Goal: Task Accomplishment & Management: Use online tool/utility

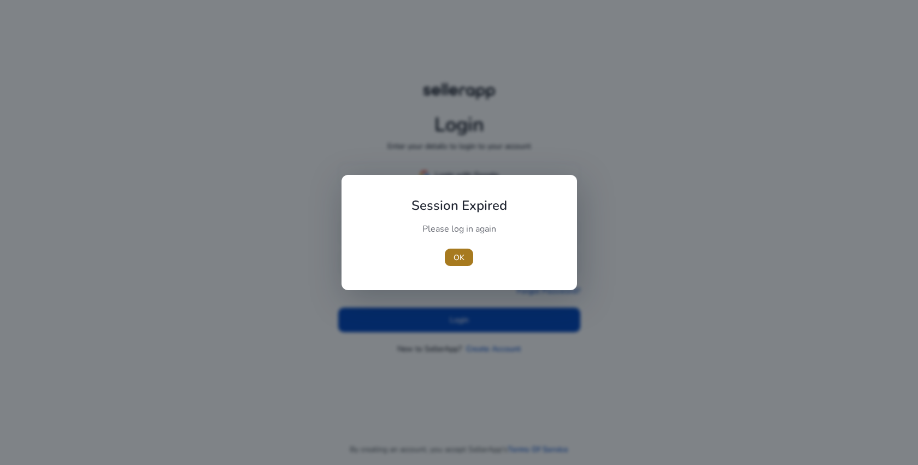
click at [449, 255] on span "button" at bounding box center [459, 257] width 28 height 26
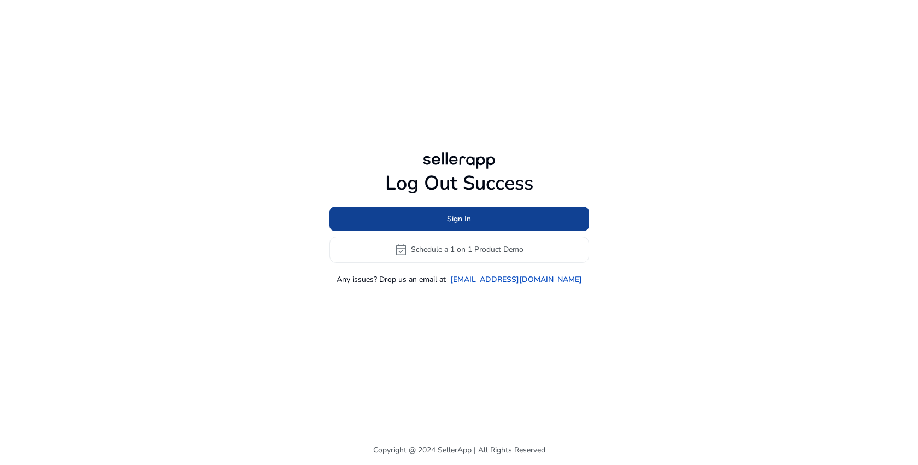
click at [477, 216] on span at bounding box center [460, 219] width 260 height 26
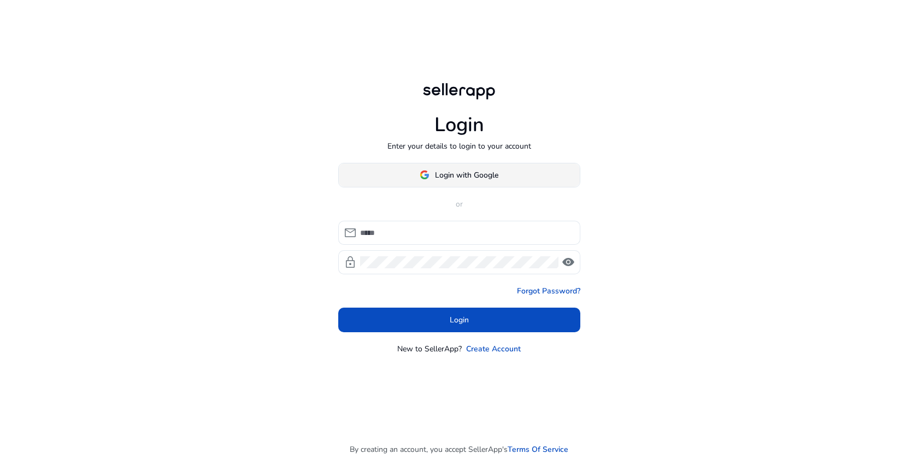
click at [414, 177] on span at bounding box center [459, 175] width 241 height 26
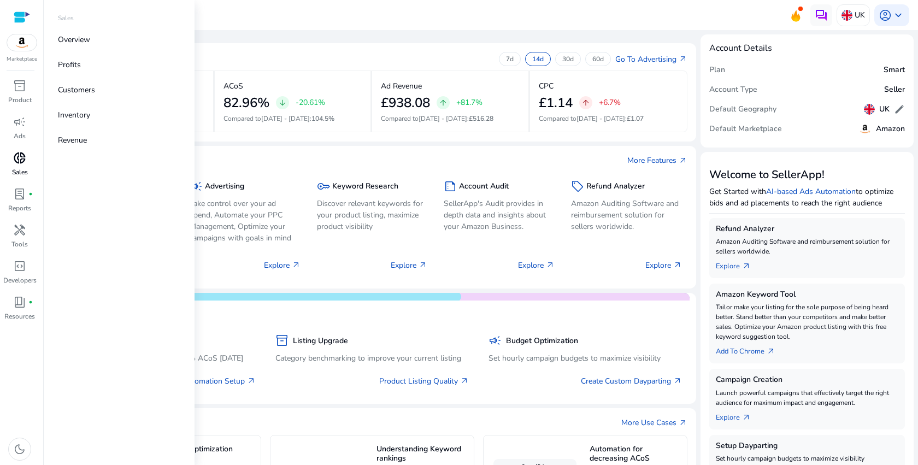
click at [21, 166] on div "donut_small" at bounding box center [19, 157] width 31 height 17
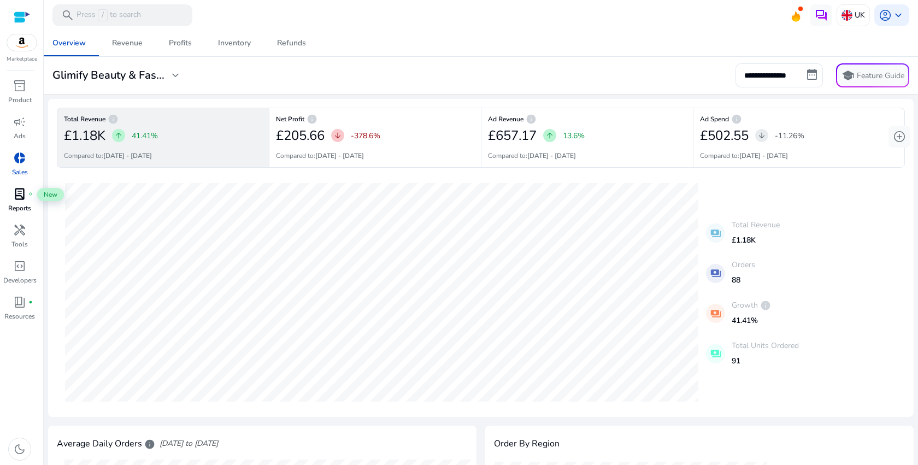
click at [12, 188] on div "lab_profile fiber_manual_record" at bounding box center [19, 193] width 31 height 17
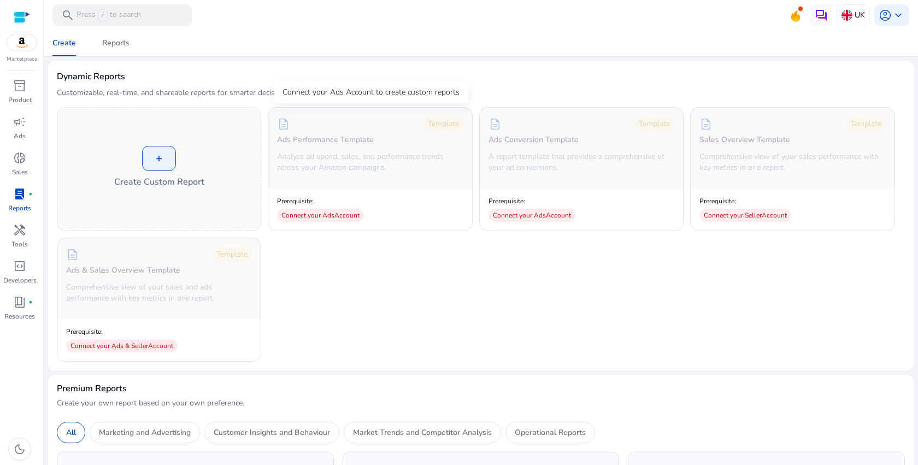
click at [331, 169] on p "Analyze ad spend, sales, and performance trends across your Amazon campaigns." at bounding box center [370, 162] width 186 height 22
click at [10, 130] on div "campaign" at bounding box center [19, 121] width 31 height 17
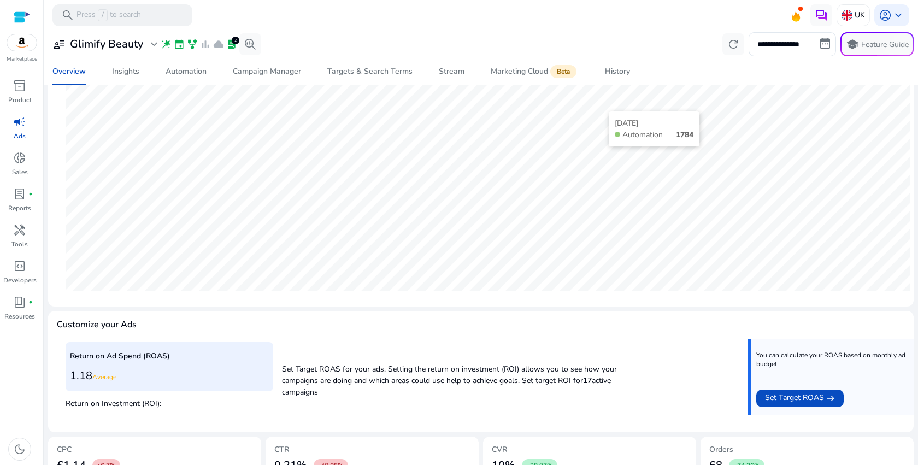
scroll to position [300, 0]
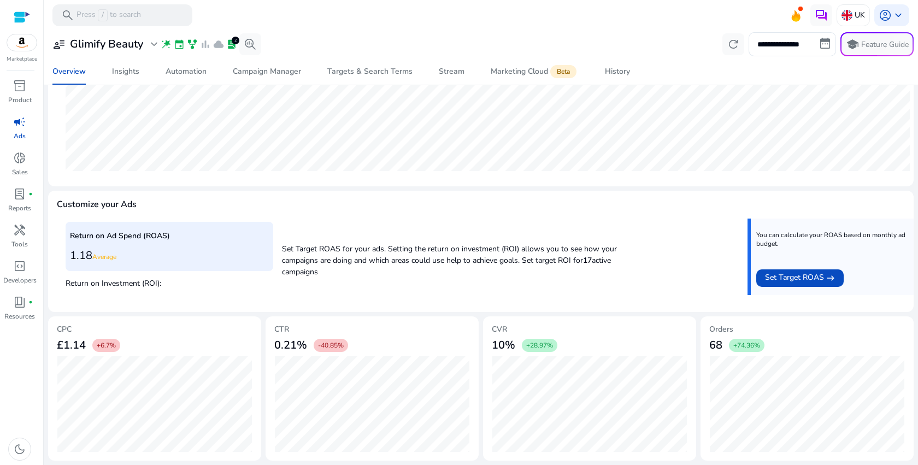
click at [571, 255] on p "Set Target ROAS for your ads. Setting the return on investment (ROI) allows you…" at bounding box center [465, 258] width 366 height 40
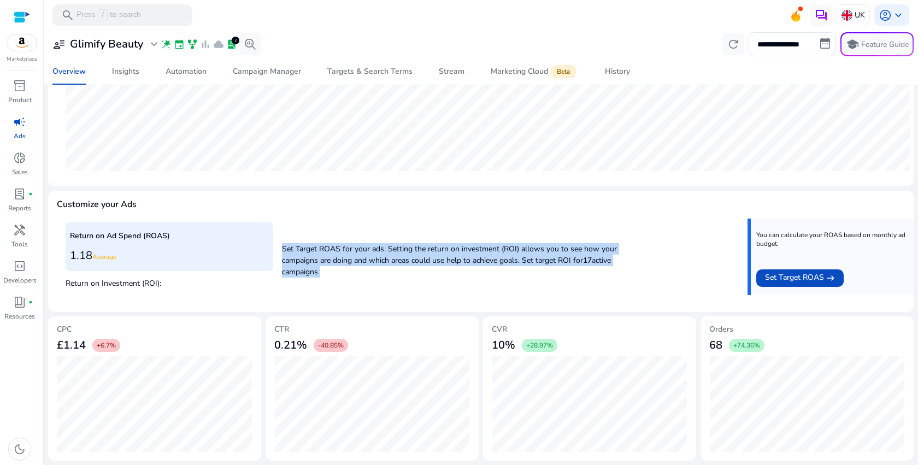
click at [571, 255] on p "Set Target ROAS for your ads. Setting the return on investment (ROI) allows you…" at bounding box center [465, 258] width 366 height 40
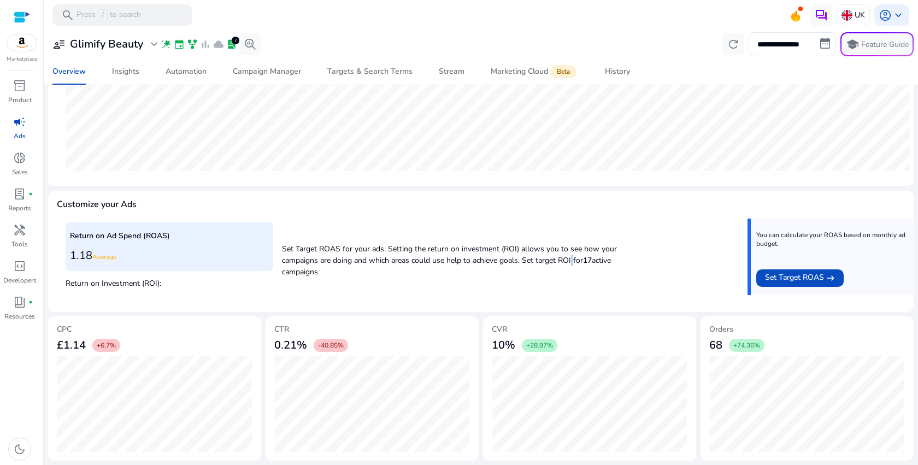
click at [571, 255] on p "Set Target ROAS for your ads. Setting the return on investment (ROI) allows you…" at bounding box center [465, 258] width 366 height 40
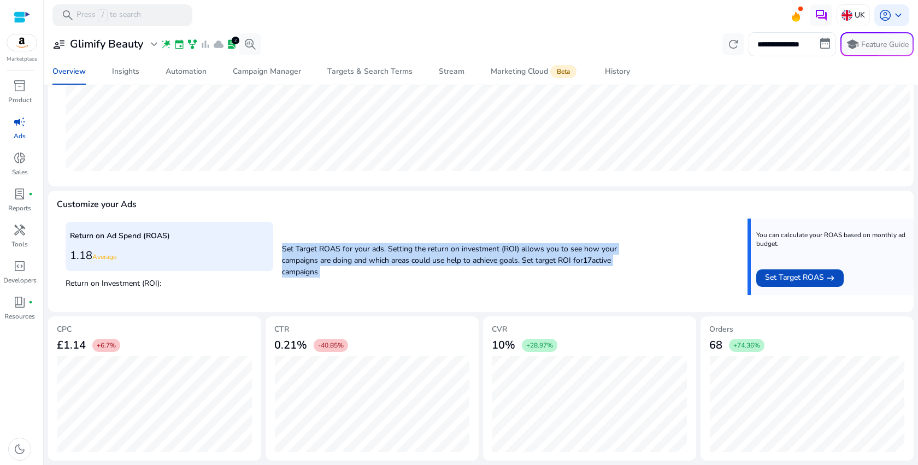
click at [571, 255] on p "Set Target ROAS for your ads. Setting the return on investment (ROI) allows you…" at bounding box center [465, 258] width 366 height 40
click at [482, 253] on p "Set Target ROAS for your ads. Setting the return on investment (ROI) allows you…" at bounding box center [465, 258] width 366 height 40
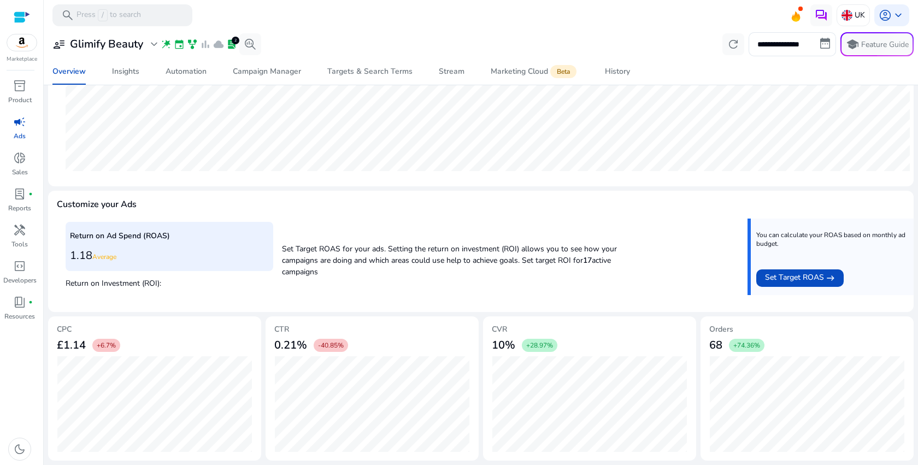
click at [482, 253] on p "Set Target ROAS for your ads. Setting the return on investment (ROI) allows you…" at bounding box center [465, 258] width 366 height 40
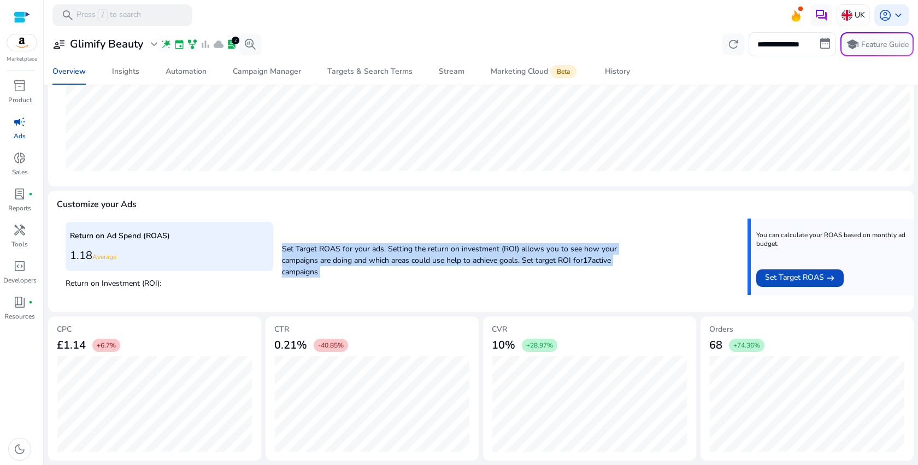
click at [482, 253] on p "Set Target ROAS for your ads. Setting the return on investment (ROI) allows you…" at bounding box center [465, 258] width 366 height 40
click at [28, 147] on link "campaign Ads" at bounding box center [19, 131] width 39 height 36
click at [385, 257] on p "Set Target ROAS for your ads. Setting the return on investment (ROI) allows you…" at bounding box center [465, 258] width 366 height 40
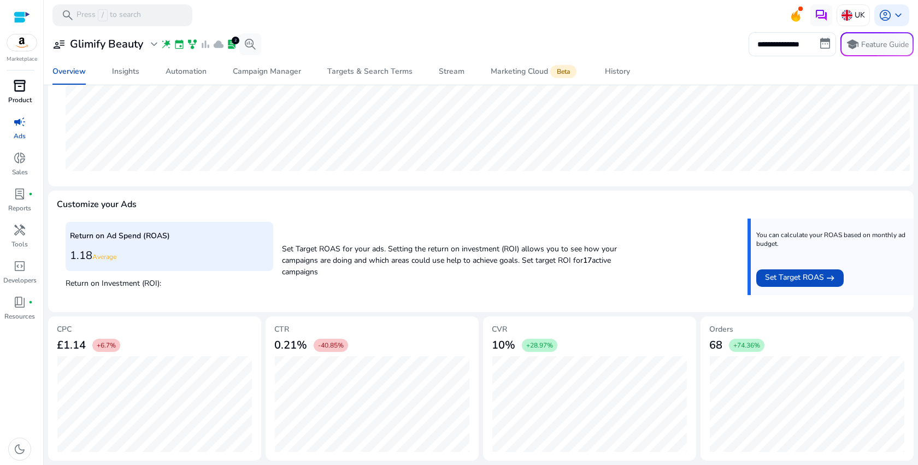
click at [20, 91] on span "inventory_2" at bounding box center [19, 85] width 13 height 13
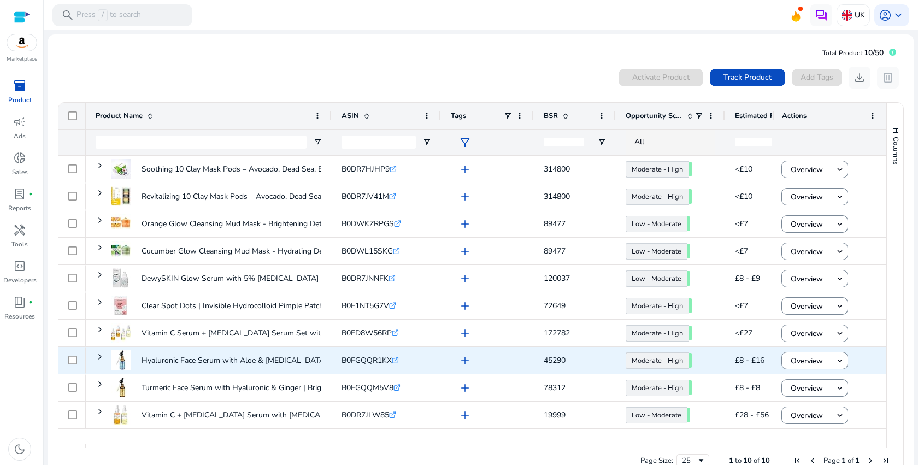
scroll to position [24, 0]
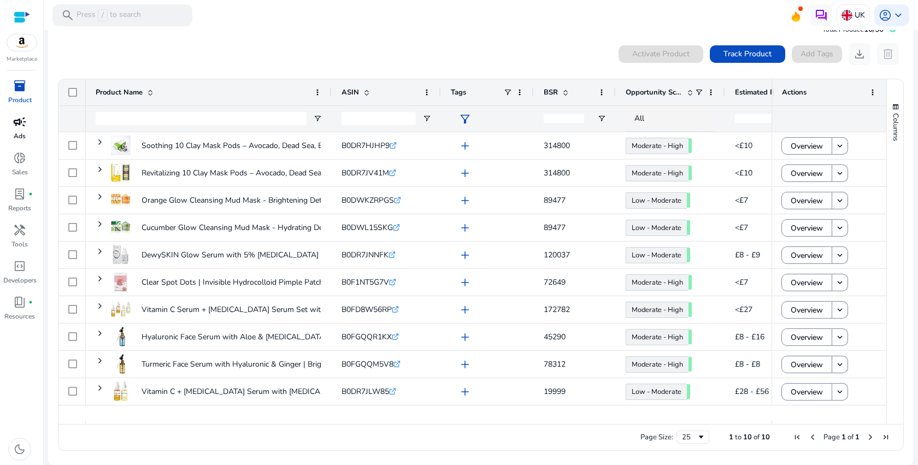
click at [17, 128] on span "campaign" at bounding box center [19, 121] width 13 height 13
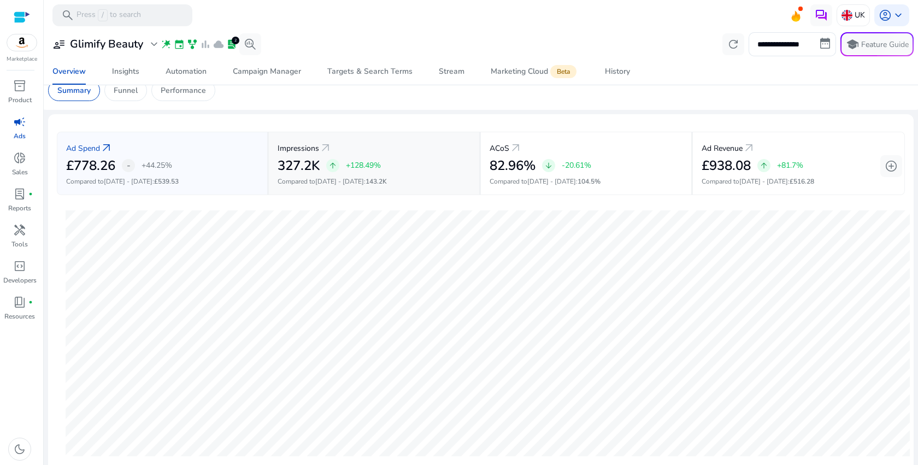
scroll to position [7, 0]
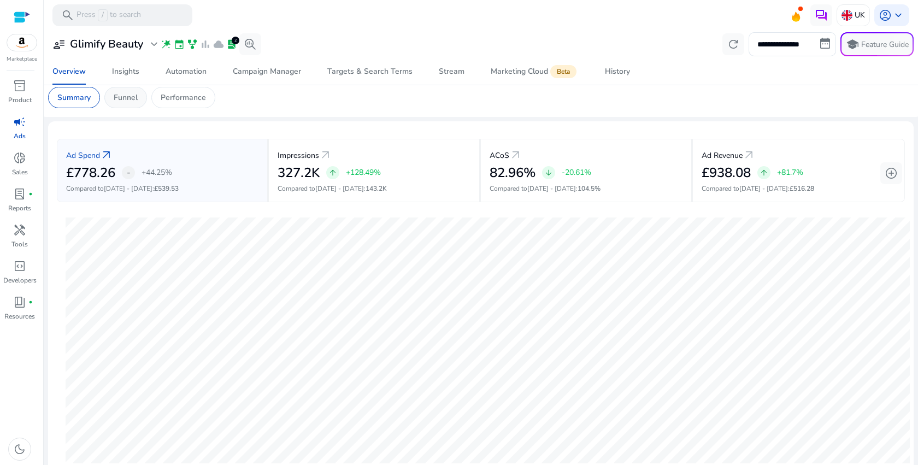
click at [139, 108] on div "Funnel" at bounding box center [125, 97] width 43 height 21
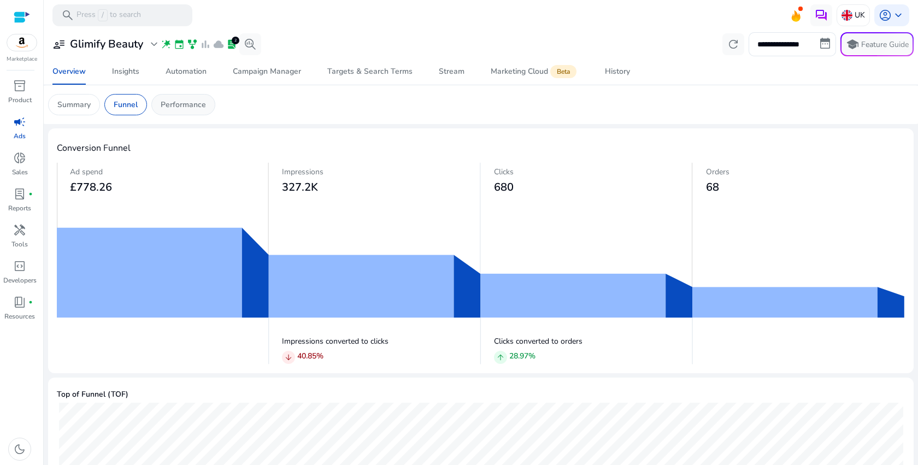
click at [188, 103] on p "Performance" at bounding box center [183, 104] width 45 height 11
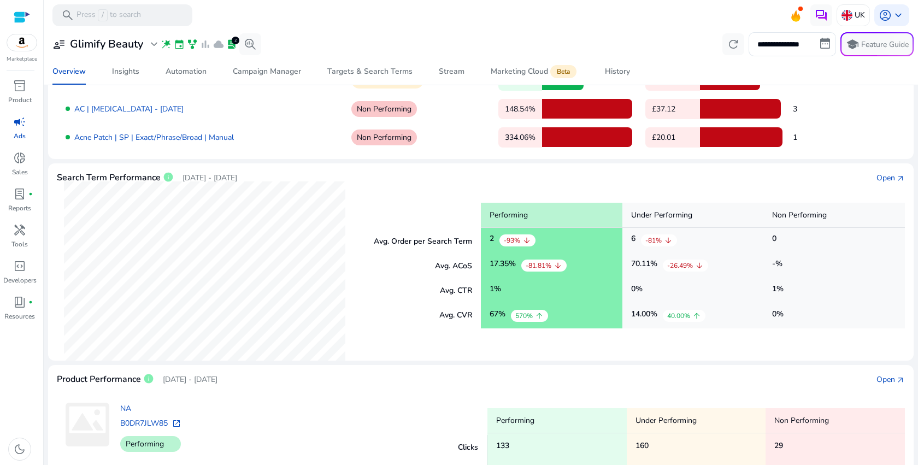
scroll to position [276, 0]
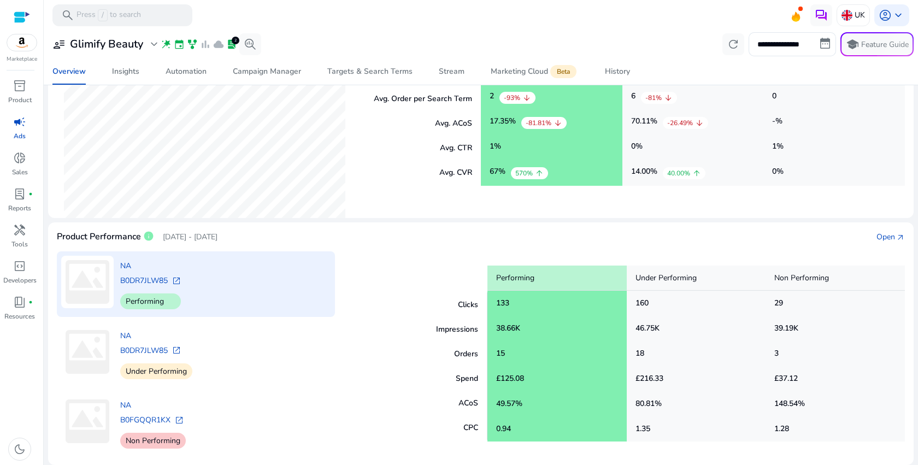
click at [179, 282] on span "open_in_new" at bounding box center [176, 281] width 9 height 9
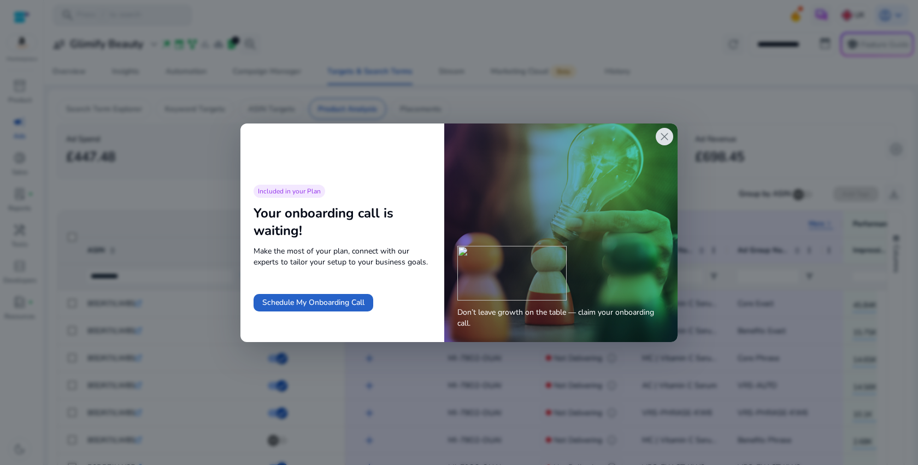
click at [668, 134] on span "close" at bounding box center [664, 136] width 13 height 13
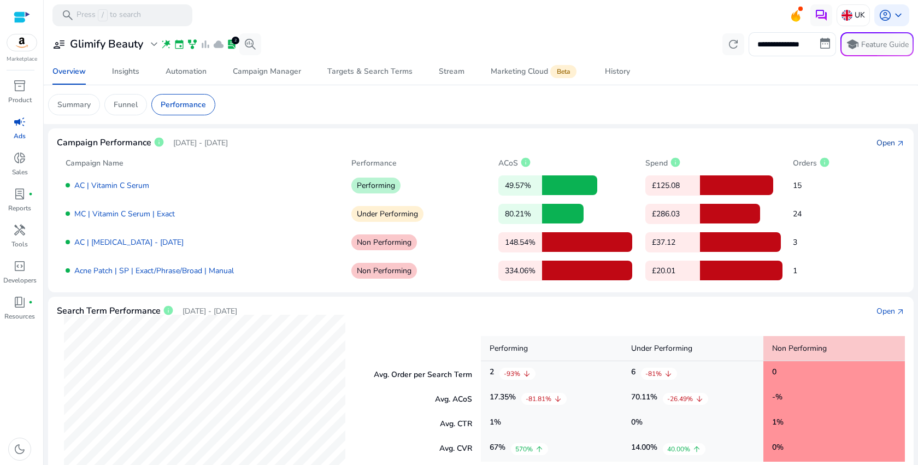
click at [892, 143] on link "Open arrow_outward" at bounding box center [891, 142] width 28 height 11
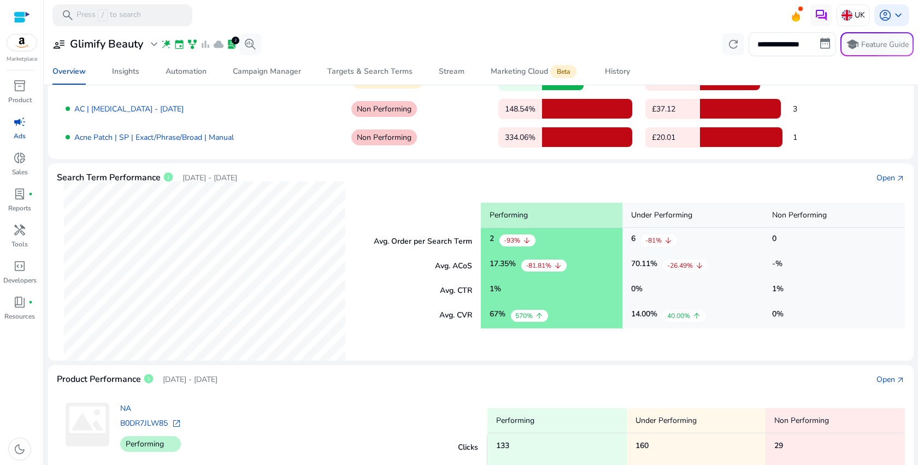
scroll to position [276, 0]
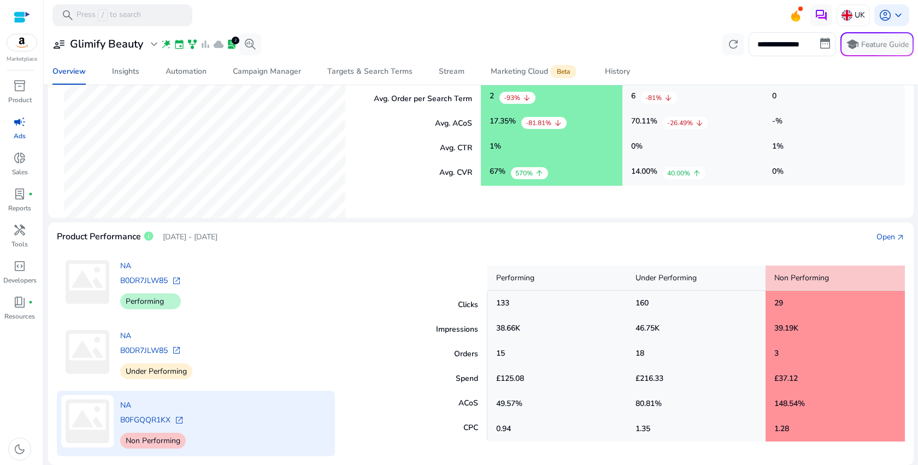
copy div "B0FGQQR1KX open_in_new"
drag, startPoint x: 211, startPoint y: 418, endPoint x: 119, endPoint y: 421, distance: 92.4
click at [119, 421] on div "NA B0FGQQR1KX open_in_new Non Performing" at bounding box center [196, 424] width 278 height 66
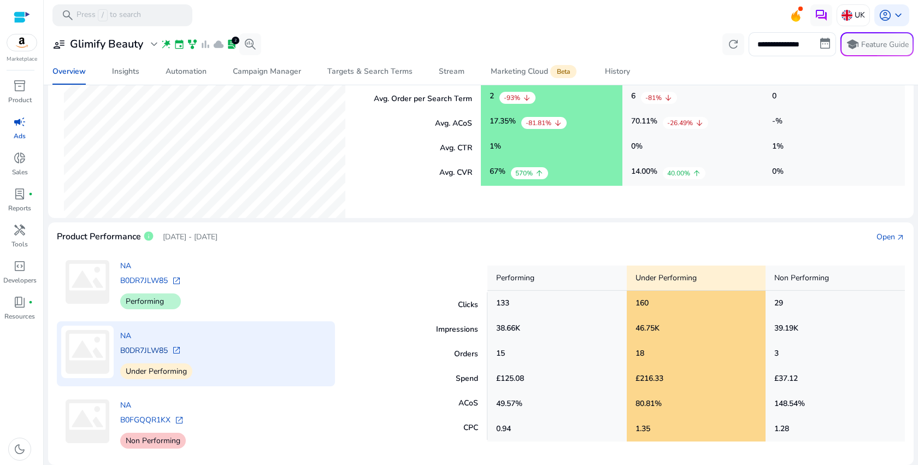
copy div "B0DR7JLW85 open_in_new"
drag, startPoint x: 191, startPoint y: 348, endPoint x: 121, endPoint y: 351, distance: 70.0
click at [121, 351] on div "B0DR7JLW85 open_in_new" at bounding box center [156, 350] width 72 height 11
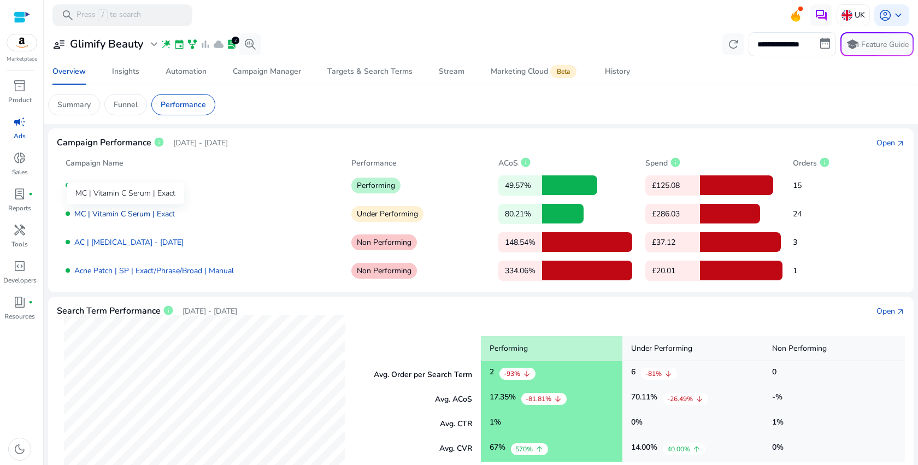
click at [130, 214] on link "MC | Vitamin C Serum | Exact" at bounding box center [124, 214] width 101 height 10
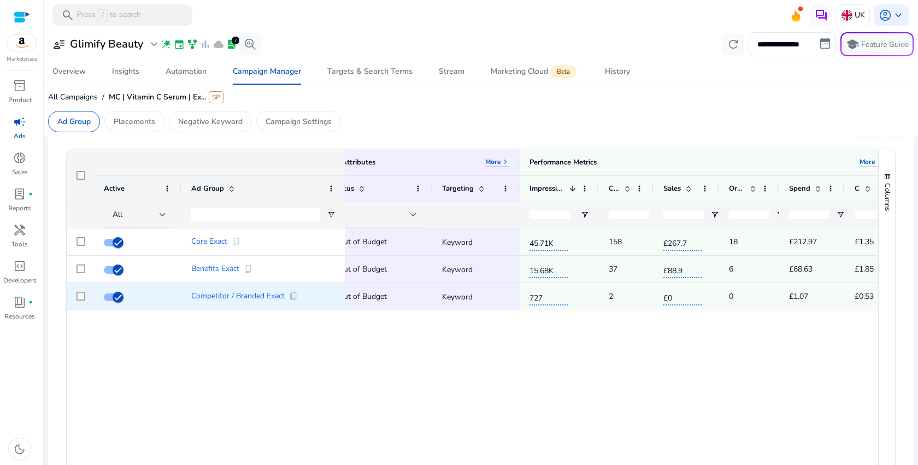
scroll to position [0, 125]
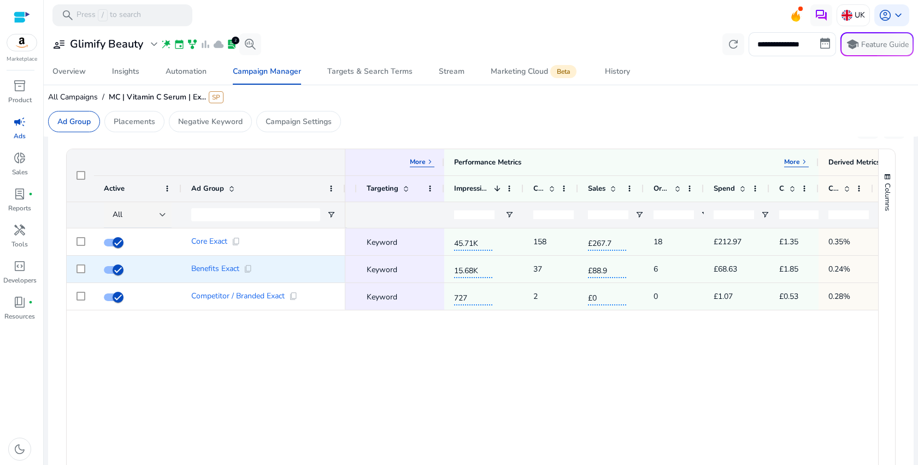
click at [484, 279] on div "15.68K" at bounding box center [484, 269] width 60 height 26
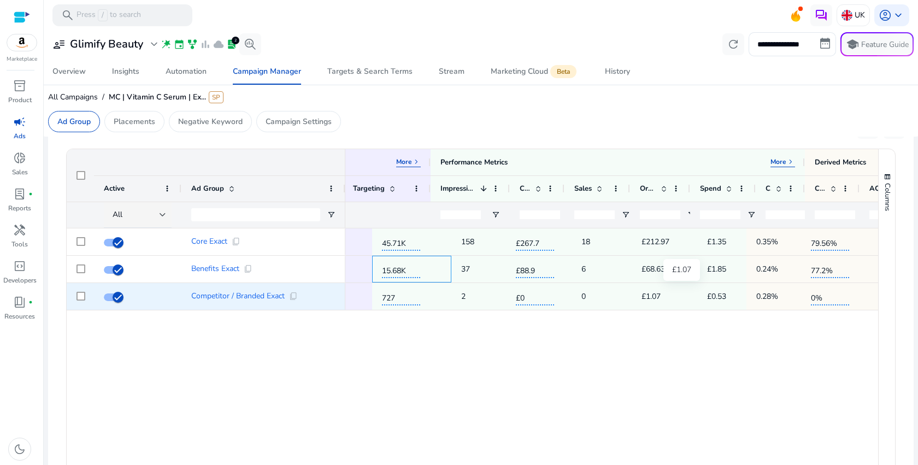
scroll to position [0, 247]
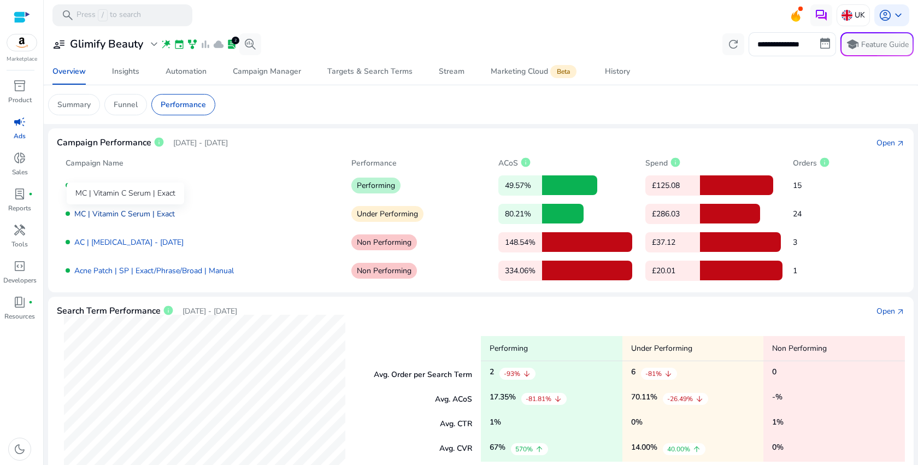
click at [156, 215] on link "MC | Vitamin C Serum | Exact" at bounding box center [124, 214] width 101 height 10
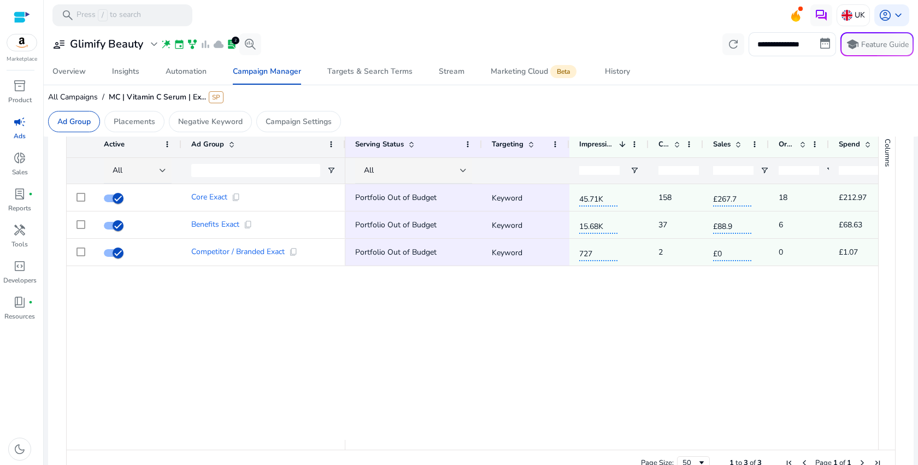
scroll to position [324, 0]
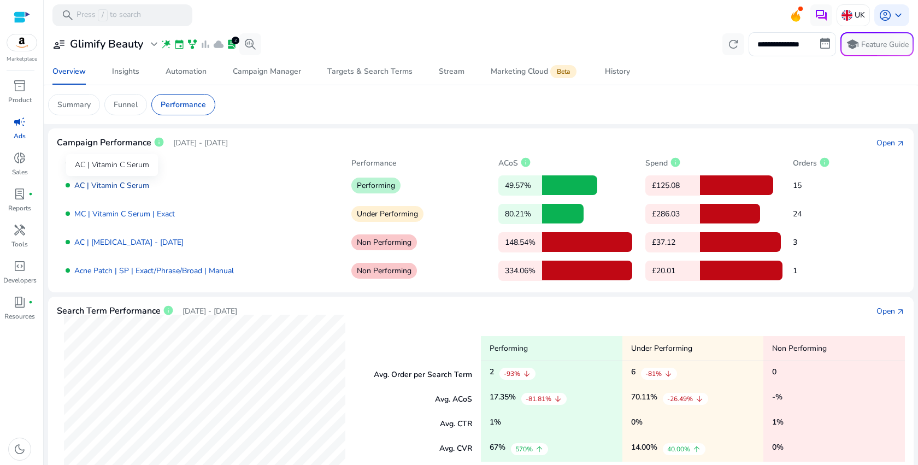
click at [119, 184] on link "AC | Vitamin C Serum" at bounding box center [111, 185] width 75 height 10
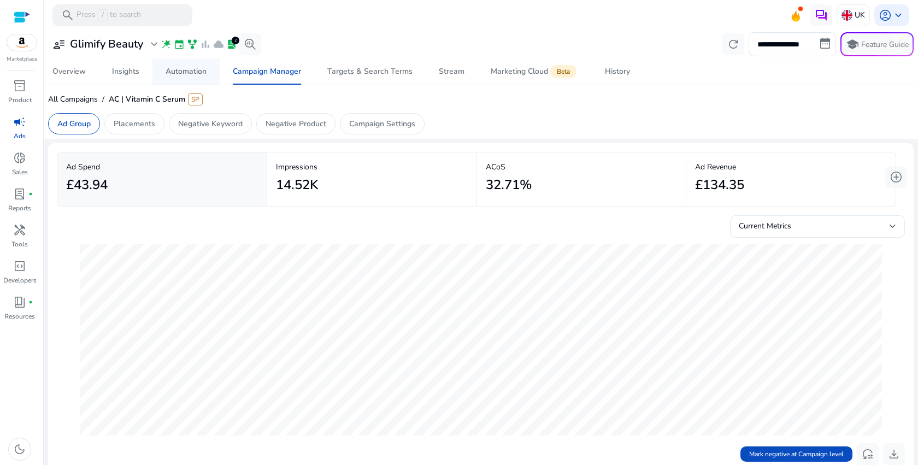
click at [194, 75] on div "Automation" at bounding box center [186, 72] width 41 height 8
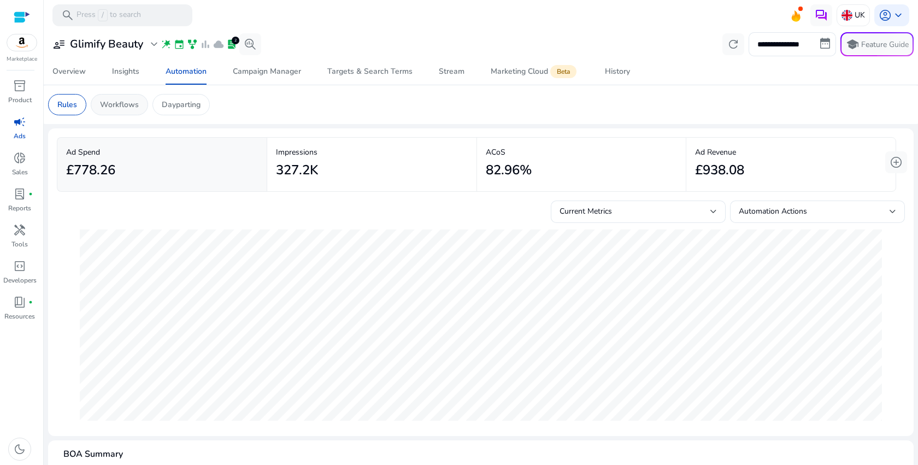
click at [119, 110] on p "Workflows" at bounding box center [119, 104] width 39 height 11
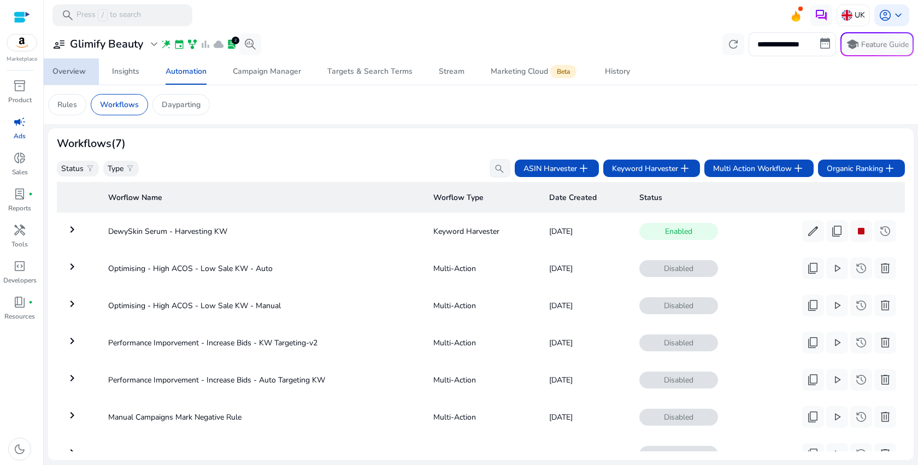
click at [66, 75] on div "Overview" at bounding box center [68, 72] width 33 height 8
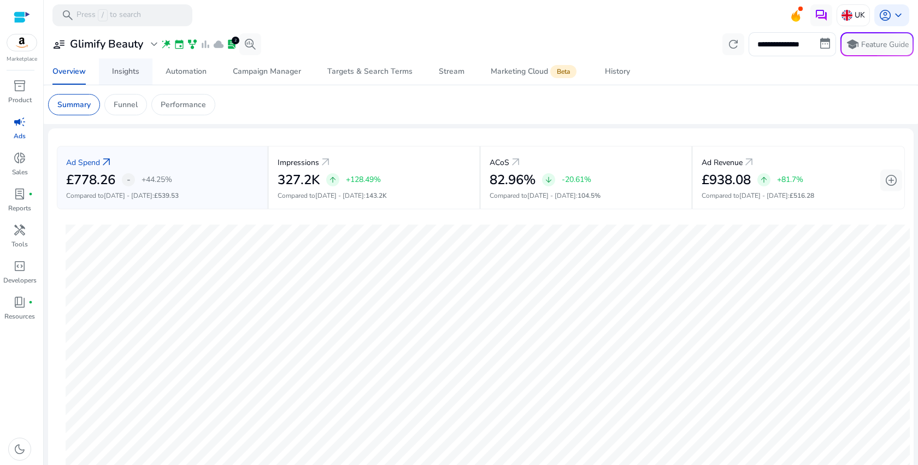
click at [130, 74] on div "Insights" at bounding box center [125, 72] width 27 height 8
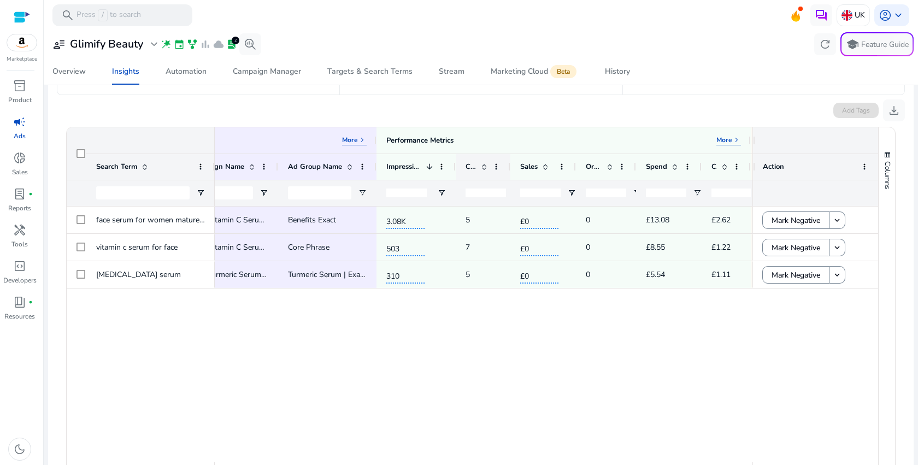
drag, startPoint x: 509, startPoint y: 166, endPoint x: 569, endPoint y: 166, distance: 59.6
click at [512, 166] on div at bounding box center [510, 167] width 4 height 26
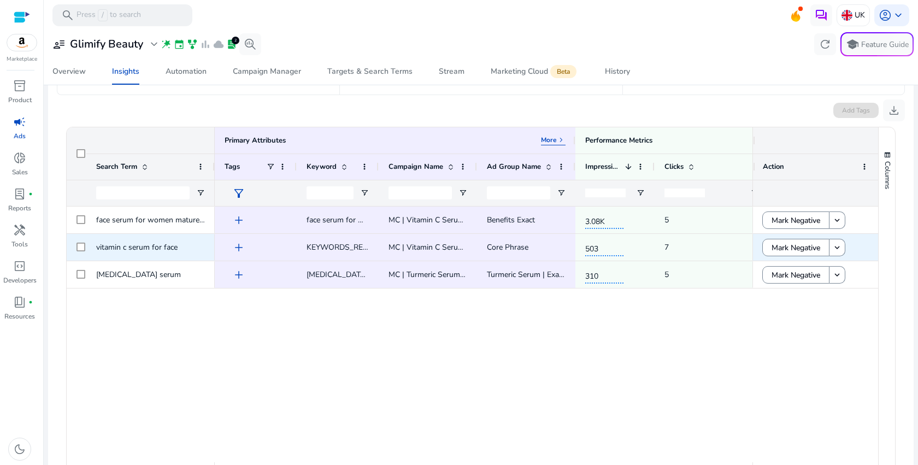
click at [352, 249] on span "KEYWORDS_RELATED_TO_YOUR_PRODUCT_CATEGORY" at bounding box center [405, 247] width 197 height 10
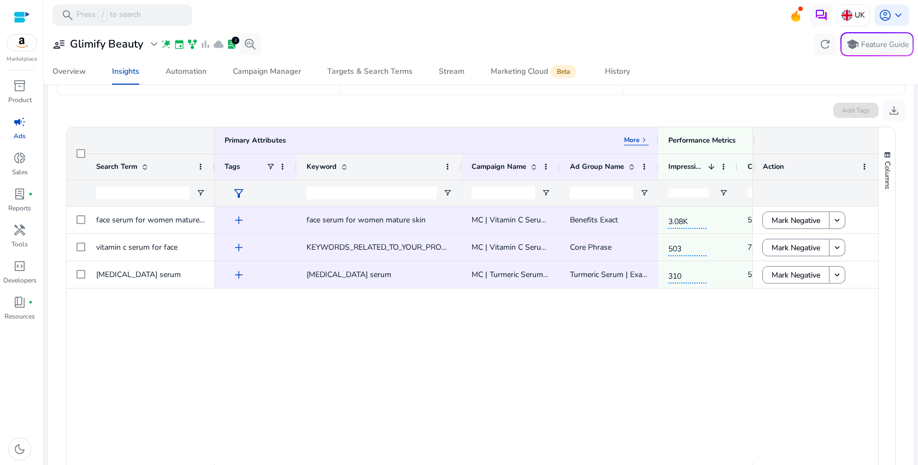
drag, startPoint x: 376, startPoint y: 171, endPoint x: 459, endPoint y: 171, distance: 83.1
click at [459, 171] on div at bounding box center [461, 167] width 4 height 26
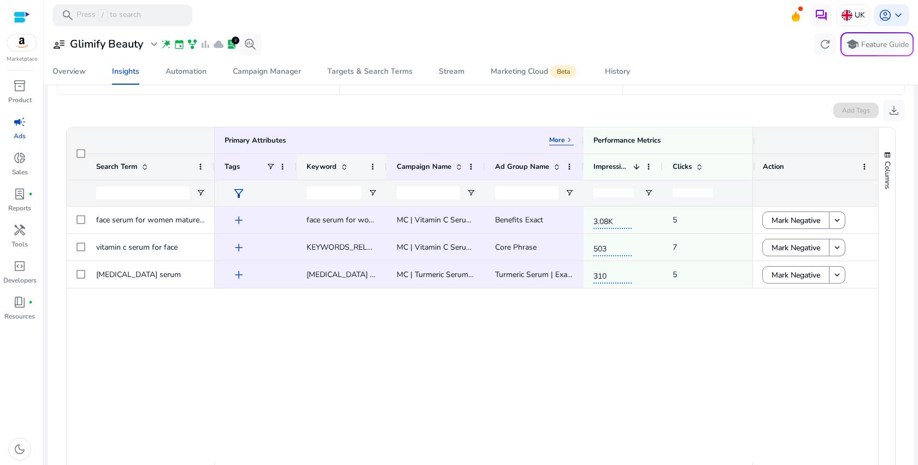
drag, startPoint x: 460, startPoint y: 171, endPoint x: 385, endPoint y: 173, distance: 74.4
click at [385, 173] on div at bounding box center [386, 167] width 4 height 26
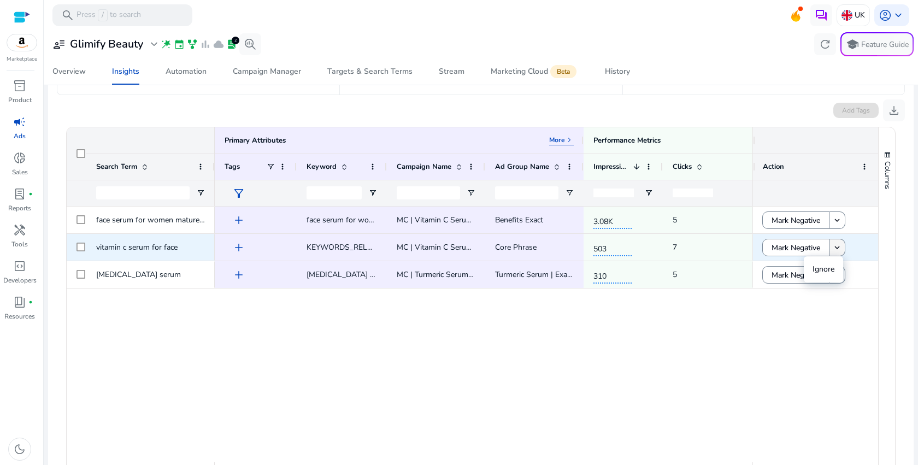
click at [835, 247] on mat-icon "keyboard_arrow_down" at bounding box center [837, 248] width 10 height 10
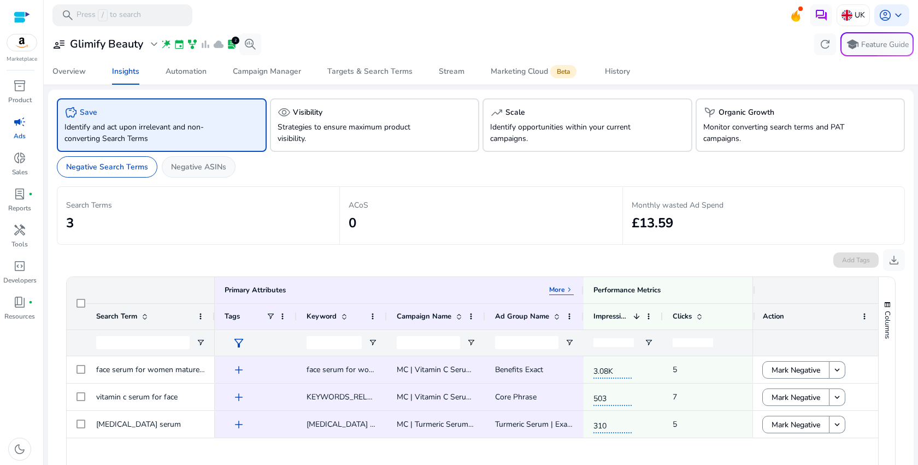
click at [214, 167] on p "Negative ASINs" at bounding box center [198, 166] width 55 height 11
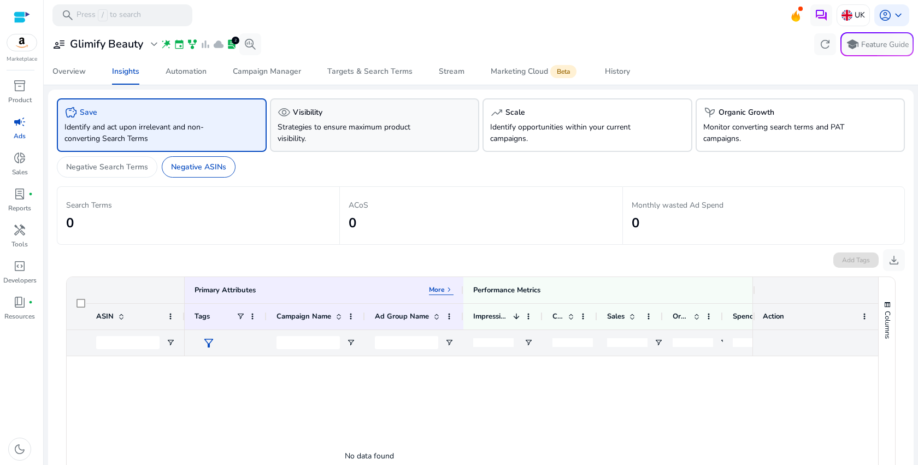
click at [318, 120] on div "visibility Visibility Strategies to ensure maximum product visibility." at bounding box center [375, 125] width 210 height 54
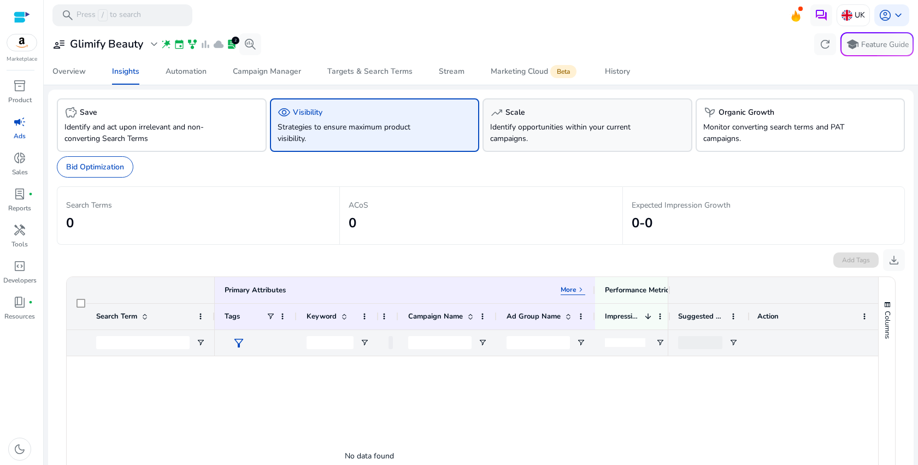
click at [588, 126] on p "Identify opportunities within your current campaigns." at bounding box center [571, 132] width 162 height 23
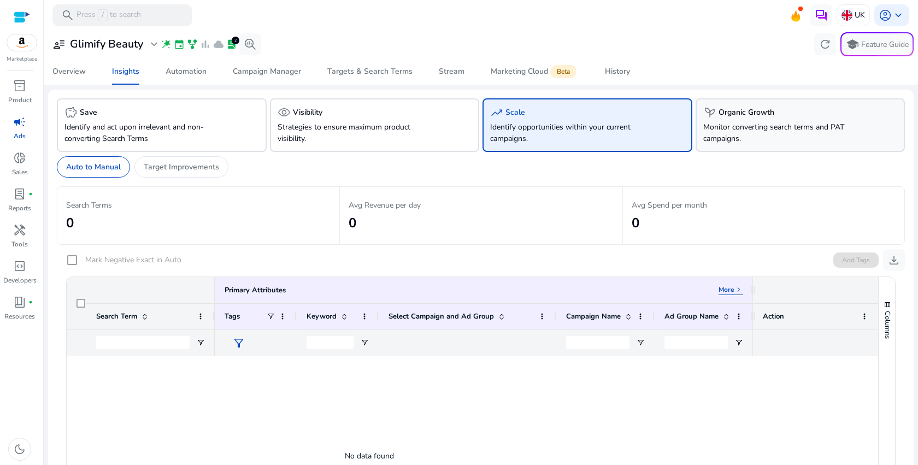
click at [765, 128] on p "Monitor converting search terms and PAT campaigns." at bounding box center [784, 132] width 162 height 23
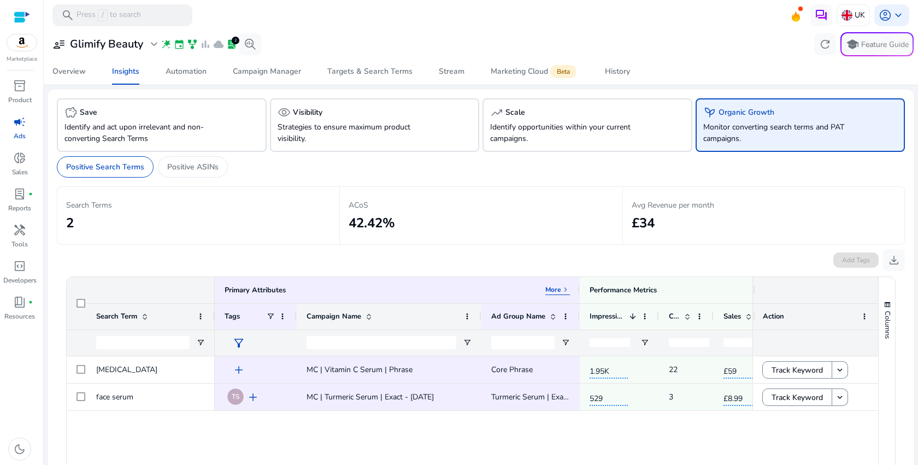
drag, startPoint x: 394, startPoint y: 314, endPoint x: 480, endPoint y: 314, distance: 86.4
click at [480, 314] on div at bounding box center [481, 317] width 4 height 26
click at [207, 166] on p "Positive ASINs" at bounding box center [192, 166] width 51 height 11
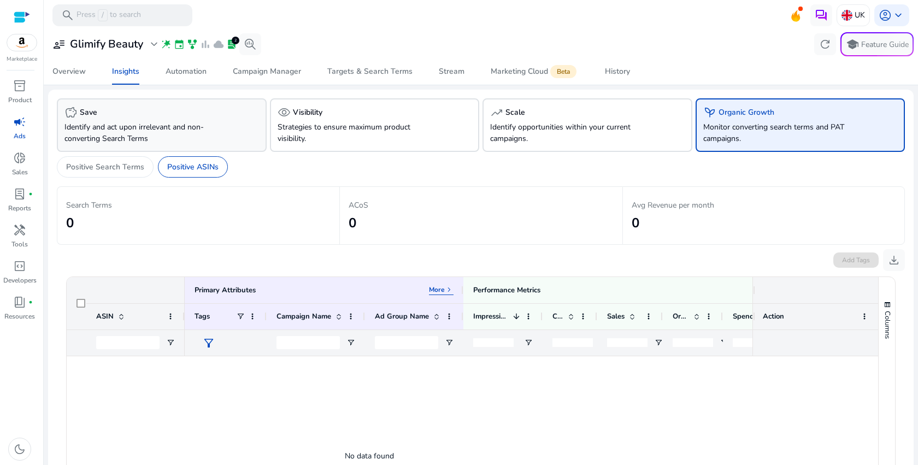
click at [143, 121] on p "Identify and act upon irrelevant and non-converting Search Terms" at bounding box center [145, 132] width 162 height 23
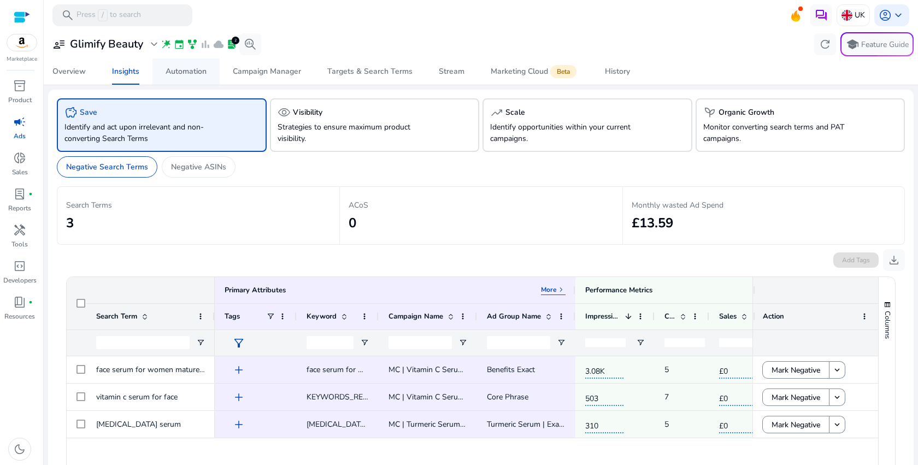
click at [192, 80] on span "Automation" at bounding box center [186, 71] width 41 height 26
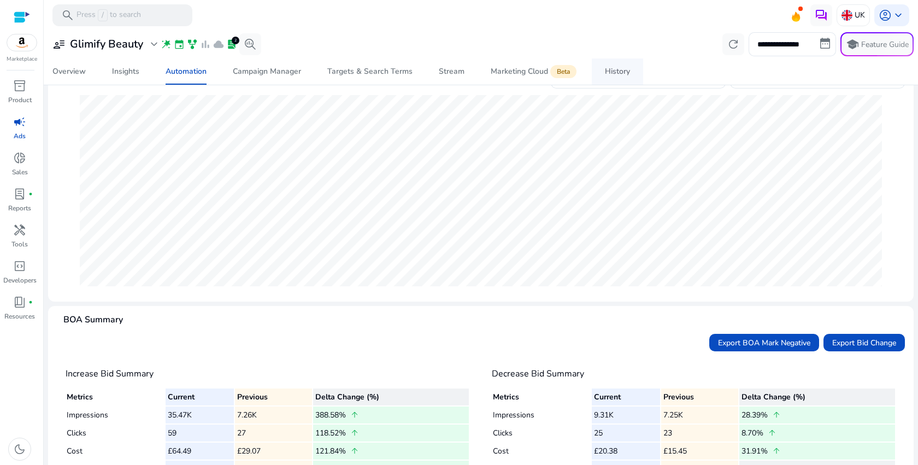
scroll to position [19, 0]
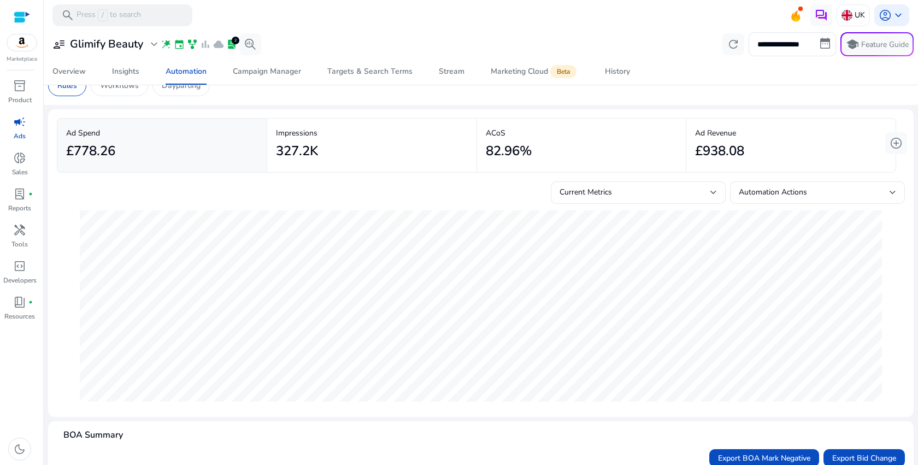
click at [380, 150] on div "327.2K" at bounding box center [372, 151] width 192 height 25
click at [586, 155] on div "82.96%" at bounding box center [582, 151] width 192 height 25
click at [753, 188] on span "Automation Actions" at bounding box center [773, 192] width 68 height 10
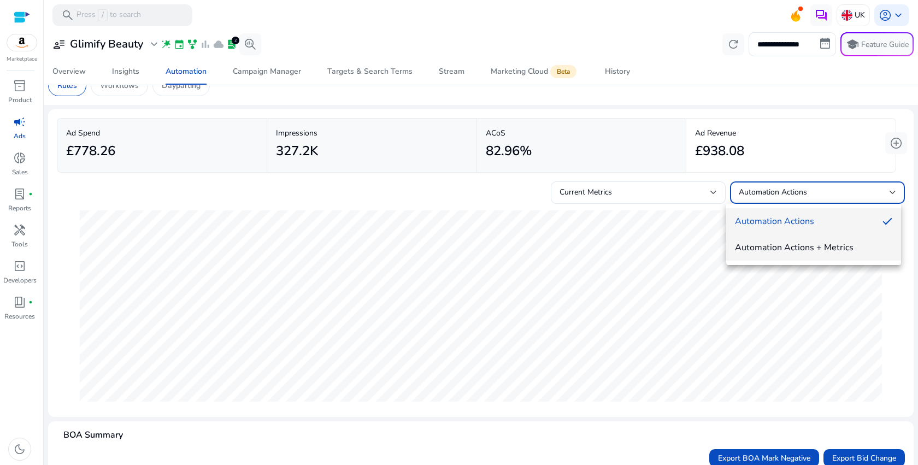
click at [762, 249] on span "Automation Actions + Metrics" at bounding box center [813, 248] width 157 height 12
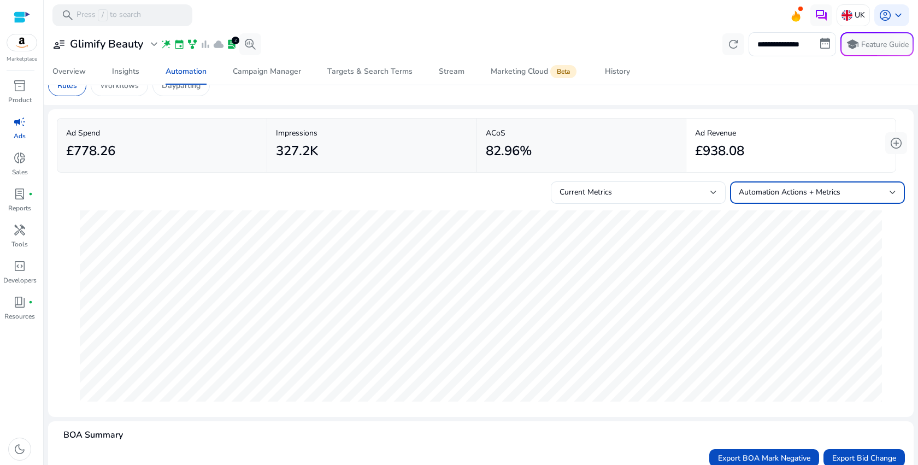
click at [763, 142] on div "£938.08" at bounding box center [791, 151] width 192 height 25
click at [218, 139] on div "£778.26" at bounding box center [162, 151] width 192 height 25
click at [689, 197] on div "Current Metrics" at bounding box center [635, 192] width 151 height 12
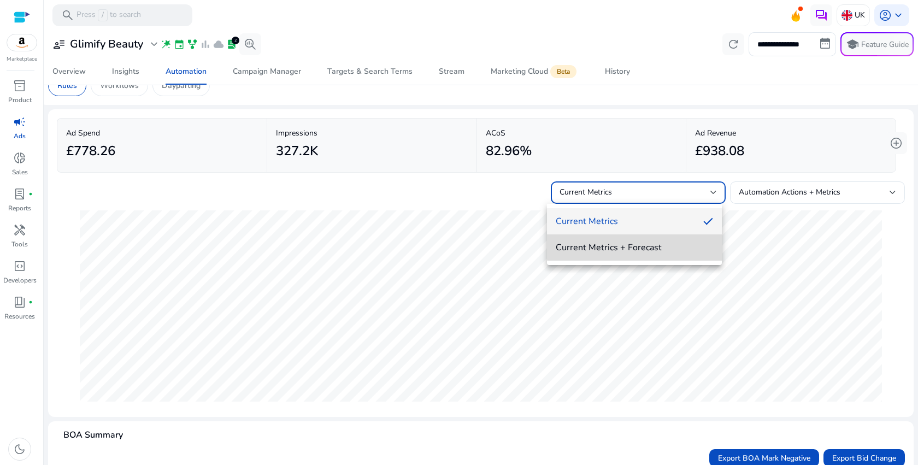
click at [650, 244] on span "Current Metrics + Forecast" at bounding box center [634, 248] width 157 height 12
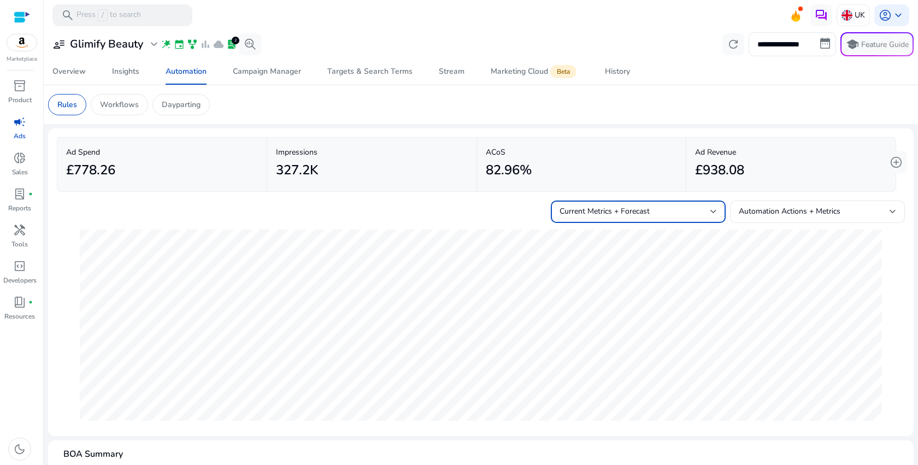
scroll to position [201, 0]
click at [189, 104] on p "Dayparting" at bounding box center [181, 104] width 39 height 11
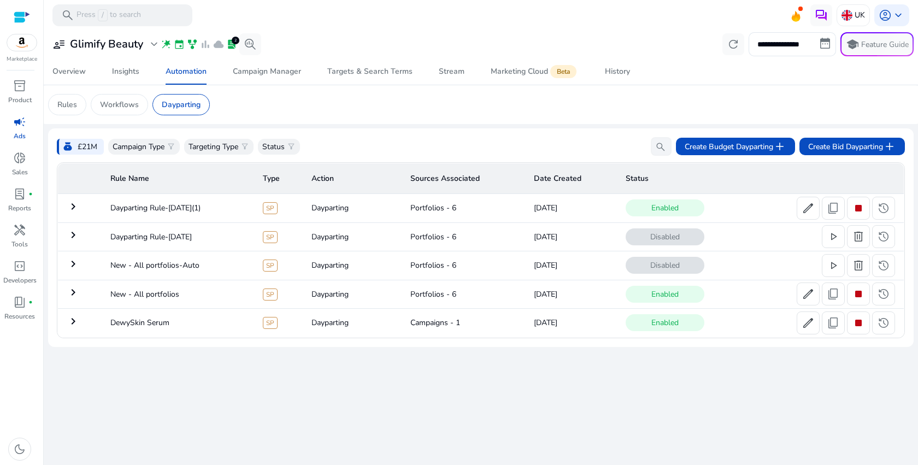
click at [80, 208] on td "keyboard_arrow_right" at bounding box center [80, 208] width 44 height 28
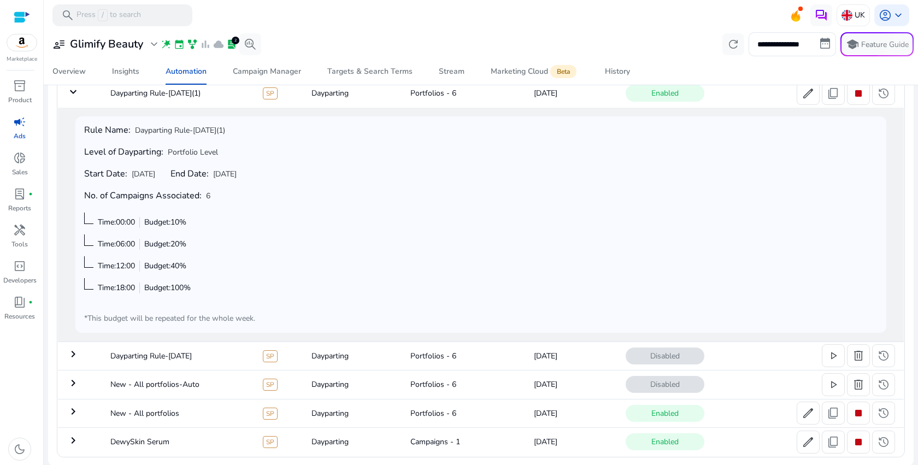
scroll to position [116, 0]
click at [855, 386] on span "delete" at bounding box center [858, 383] width 13 height 13
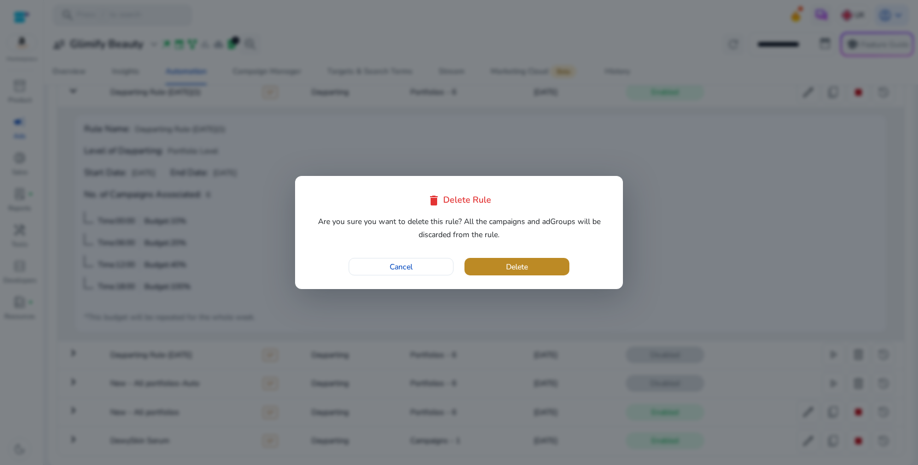
click at [516, 265] on span "Delete" at bounding box center [517, 266] width 22 height 11
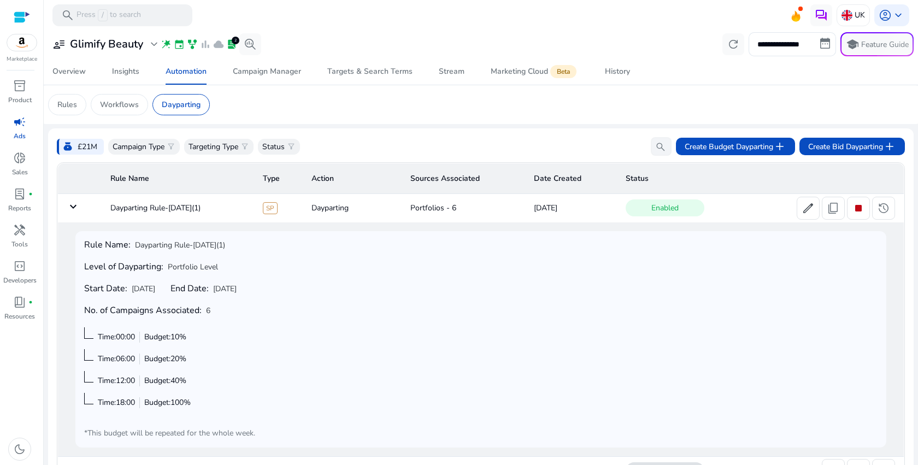
scroll to position [88, 0]
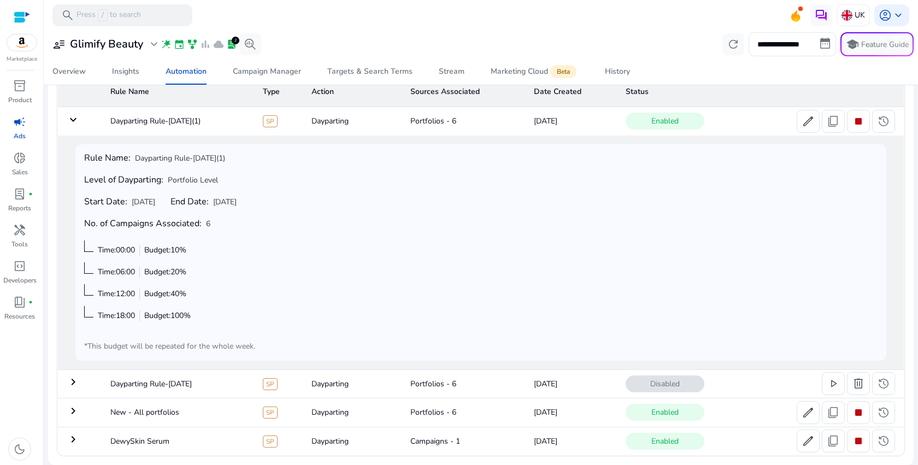
click at [75, 383] on mat-icon "keyboard_arrow_right" at bounding box center [73, 381] width 13 height 13
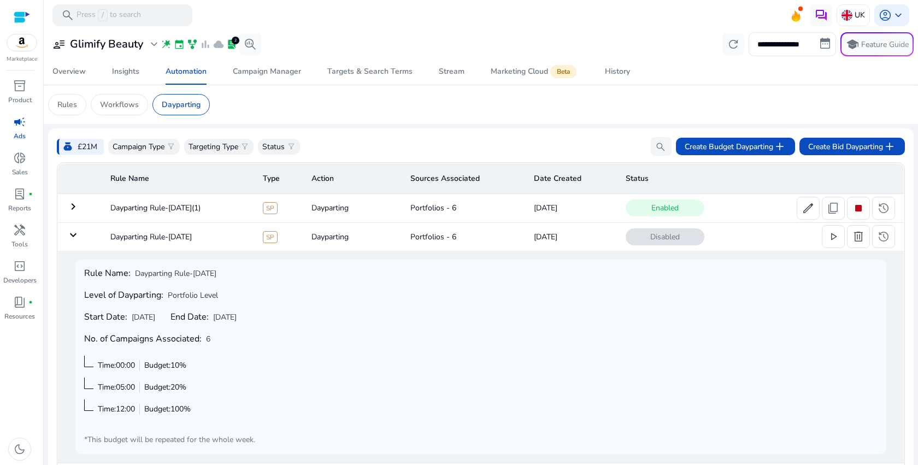
scroll to position [66, 0]
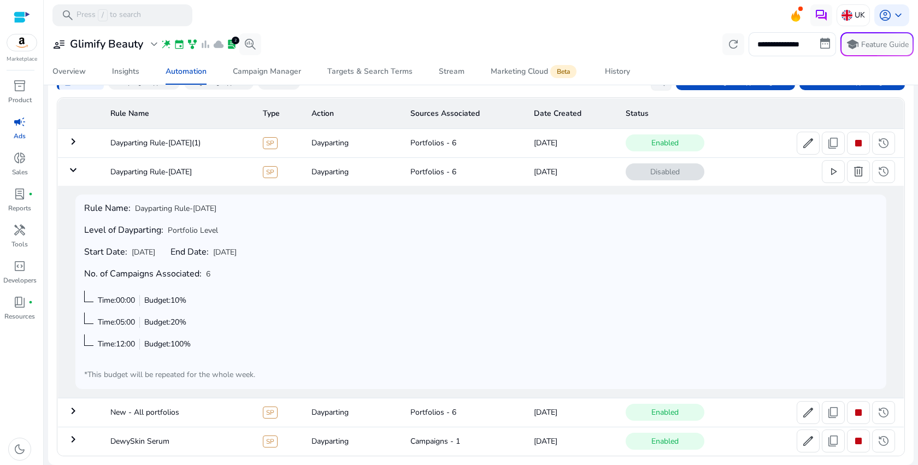
click at [298, 323] on div "Rule Name: Dayparting Rule-[DATE] Level of Dayparting: Portfolio Level Start Da…" at bounding box center [481, 291] width 794 height 177
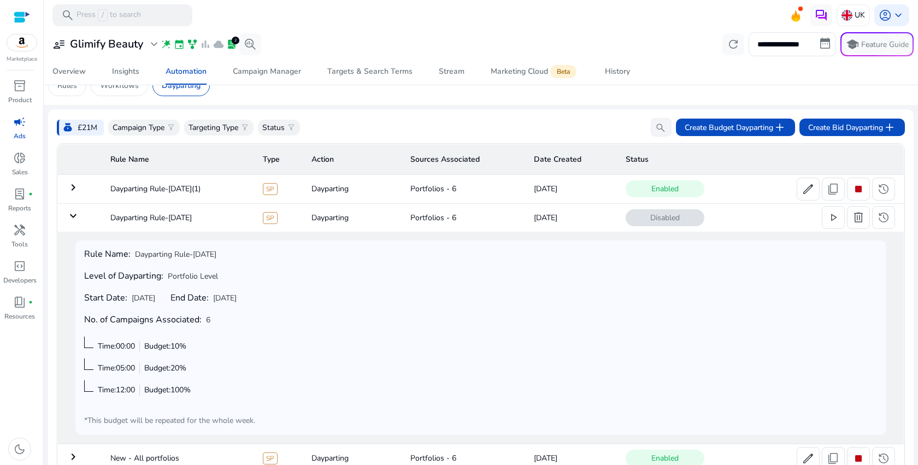
scroll to position [0, 0]
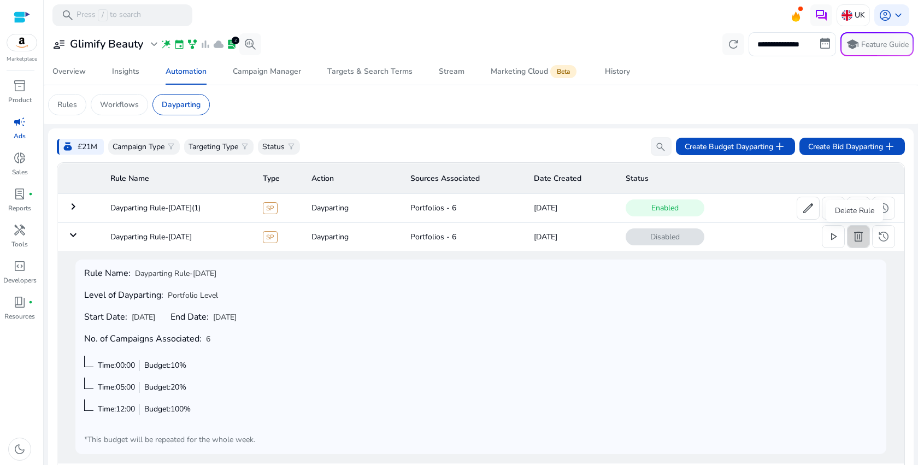
click at [854, 241] on span "delete" at bounding box center [858, 236] width 13 height 13
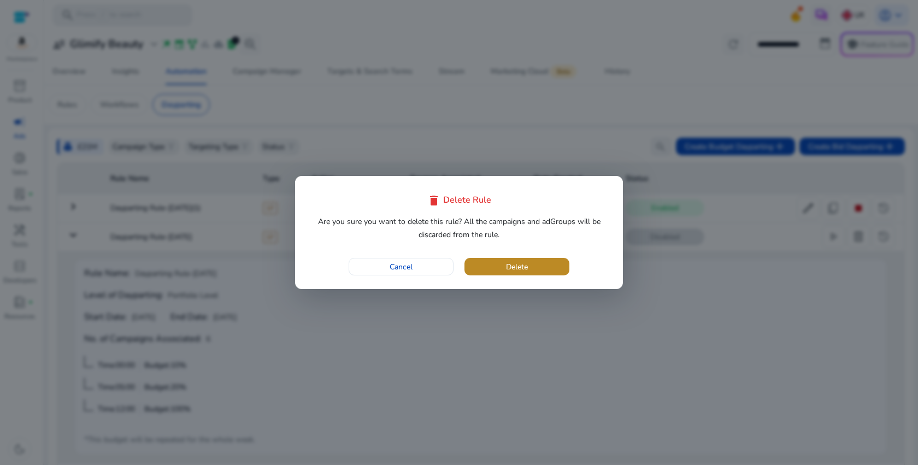
click at [525, 267] on span "Delete" at bounding box center [517, 266] width 22 height 11
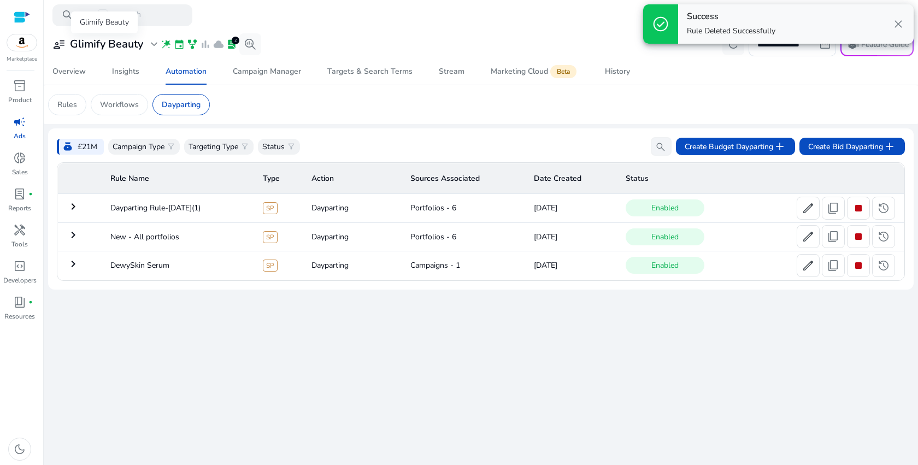
click at [145, 43] on div "user_attributes Glimify Beauty expand_more" at bounding box center [106, 44] width 108 height 13
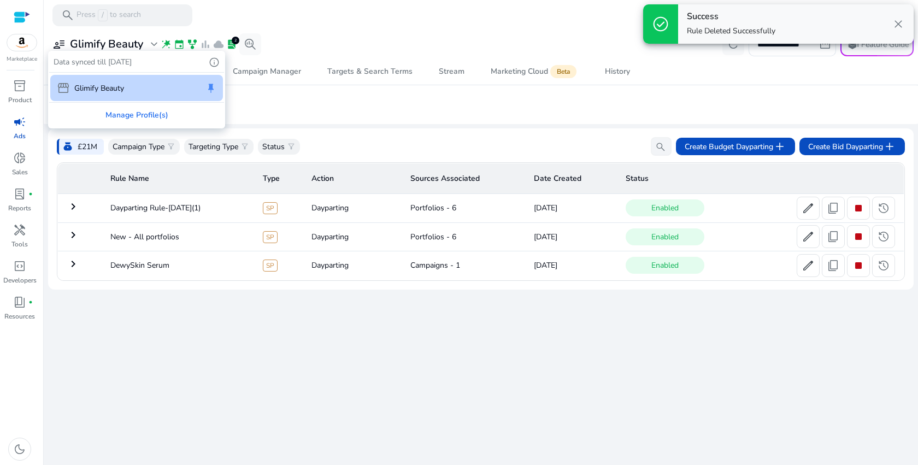
click at [332, 44] on div at bounding box center [459, 232] width 918 height 465
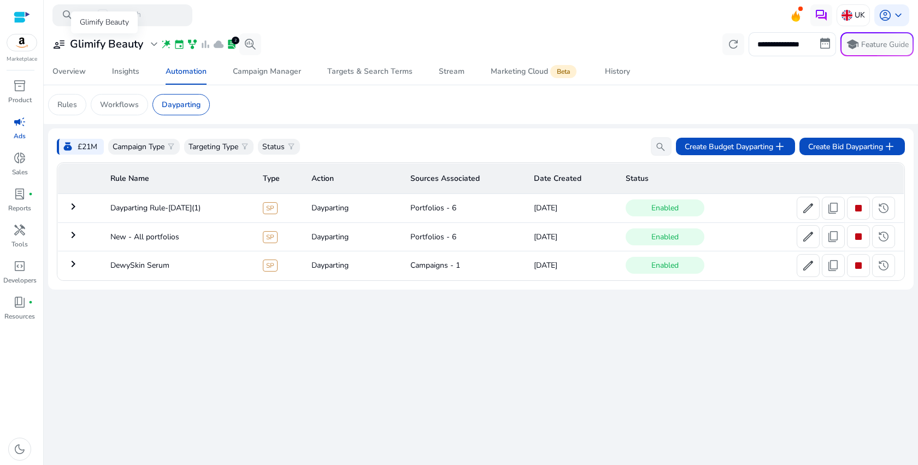
click at [157, 46] on span "expand_more" at bounding box center [154, 44] width 13 height 13
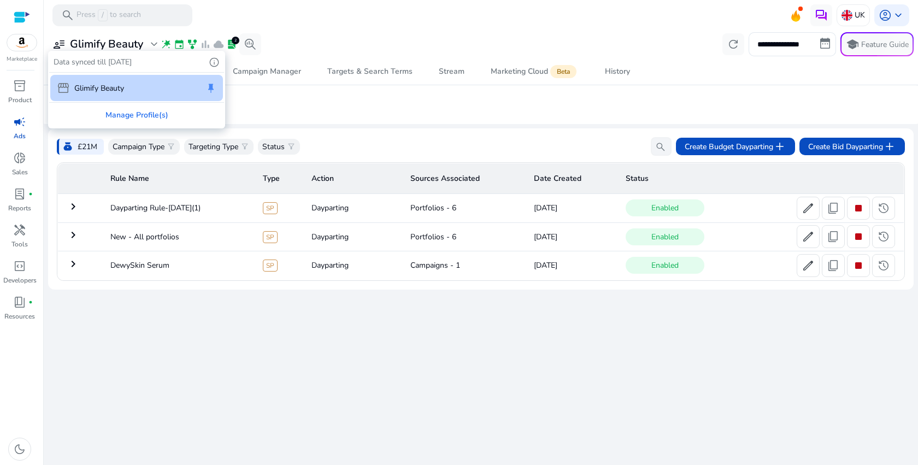
click at [213, 59] on span "info" at bounding box center [214, 62] width 11 height 11
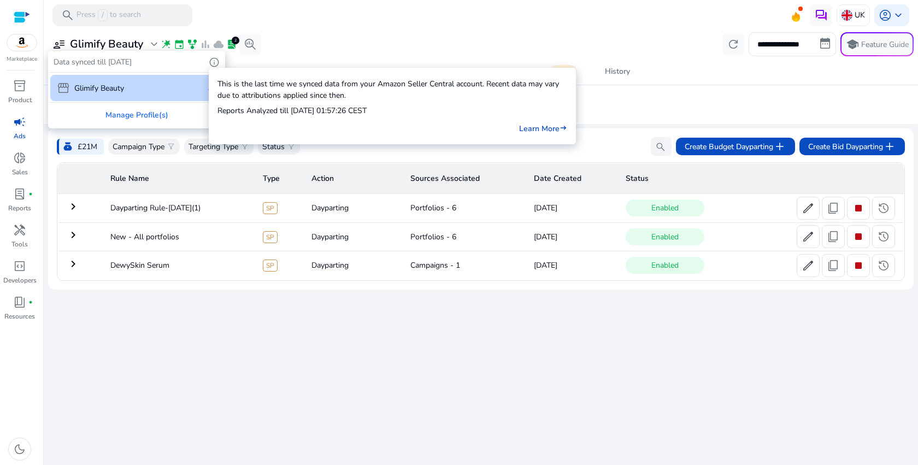
click at [424, 7] on div at bounding box center [459, 232] width 918 height 465
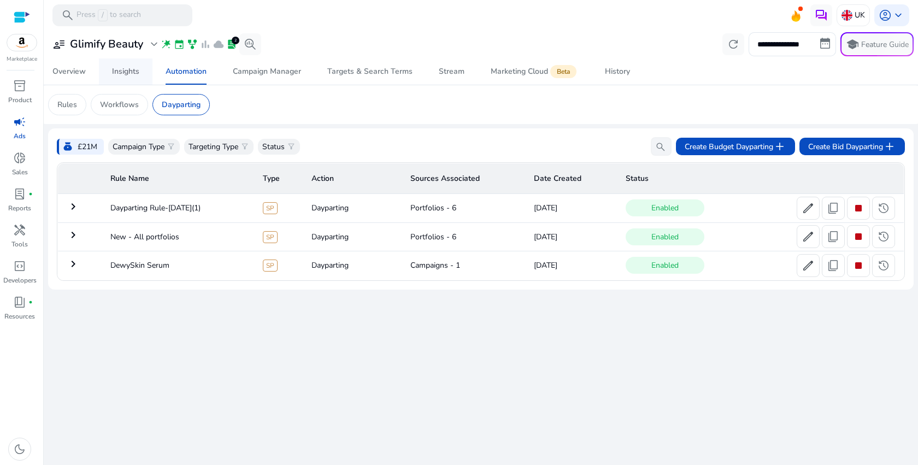
click at [132, 74] on div "Insights" at bounding box center [125, 72] width 27 height 8
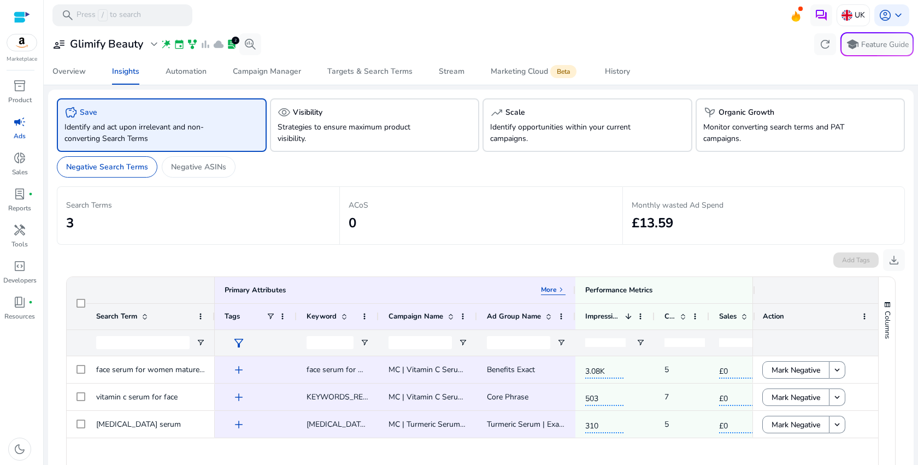
click at [454, 225] on h2 "0" at bounding box center [481, 223] width 265 height 16
click at [359, 203] on p "ACoS" at bounding box center [481, 204] width 265 height 11
click at [186, 73] on div "Automation" at bounding box center [186, 72] width 41 height 8
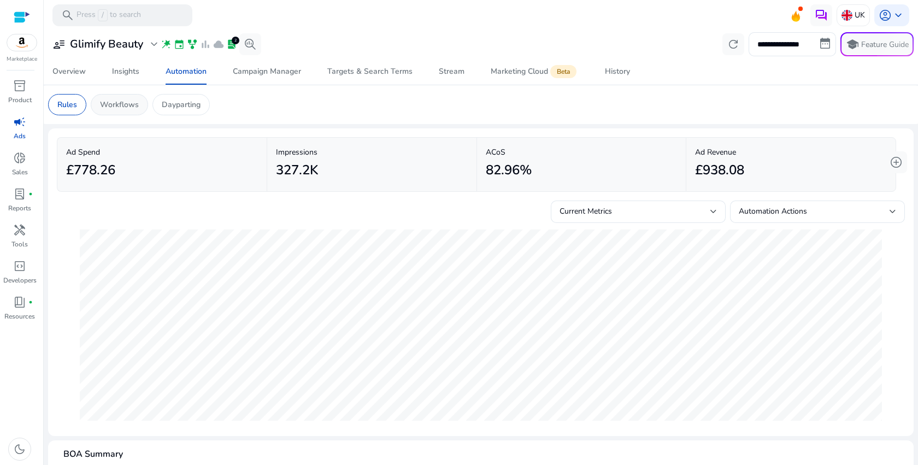
click at [137, 109] on p "Workflows" at bounding box center [119, 104] width 39 height 11
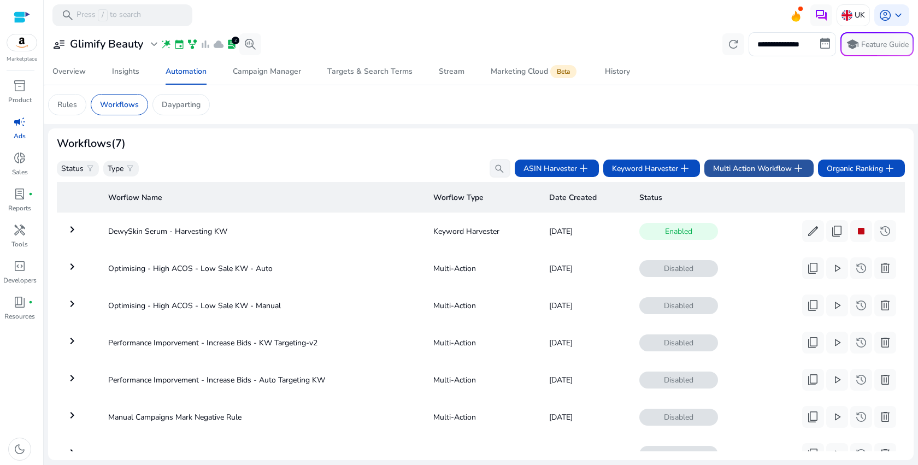
click at [772, 162] on span "Multi Action Workflow add" at bounding box center [759, 168] width 92 height 13
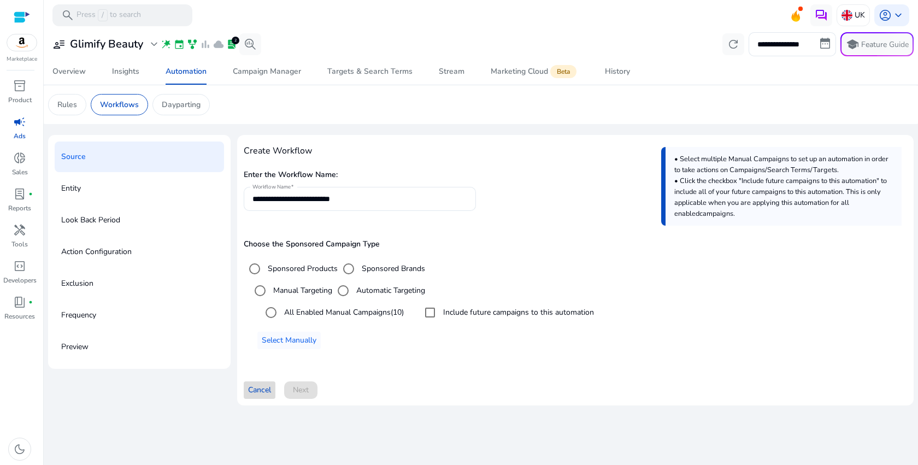
click at [266, 393] on span "Cancel" at bounding box center [259, 389] width 23 height 11
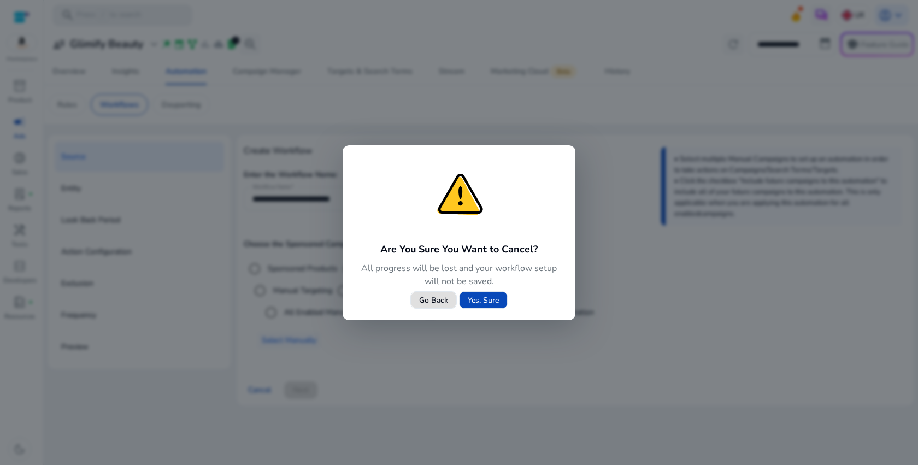
click at [495, 306] on span "Yes, Sure" at bounding box center [483, 300] width 31 height 11
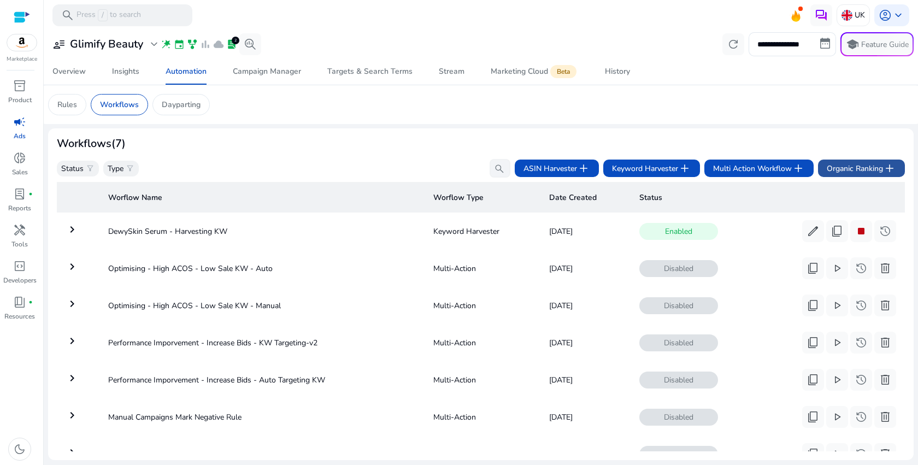
click at [851, 168] on span "Organic Ranking add" at bounding box center [861, 168] width 69 height 13
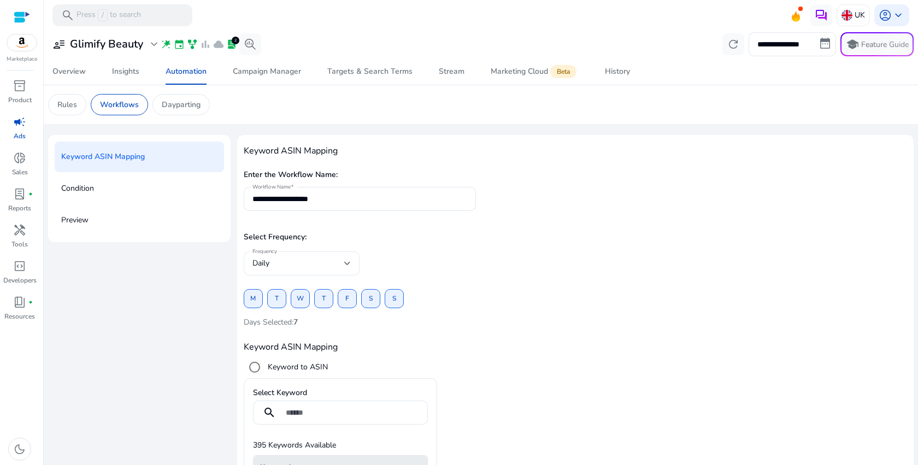
click at [340, 259] on div "Daily" at bounding box center [299, 263] width 92 height 12
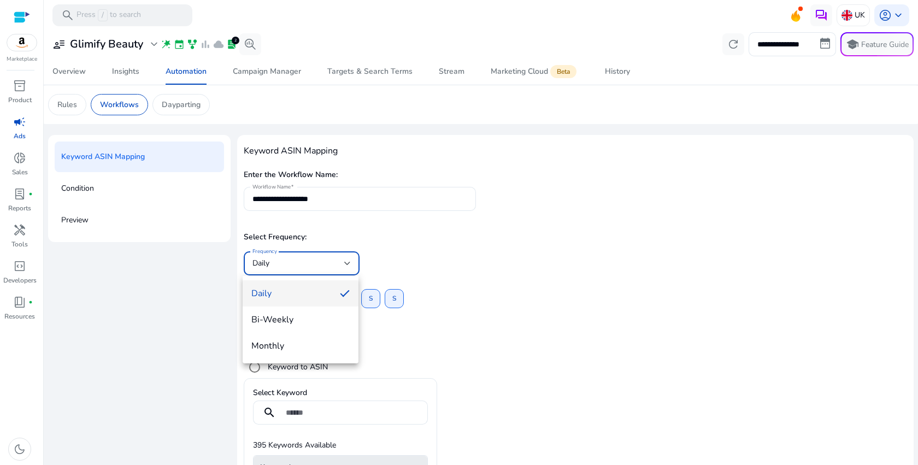
click at [413, 258] on div at bounding box center [459, 232] width 918 height 465
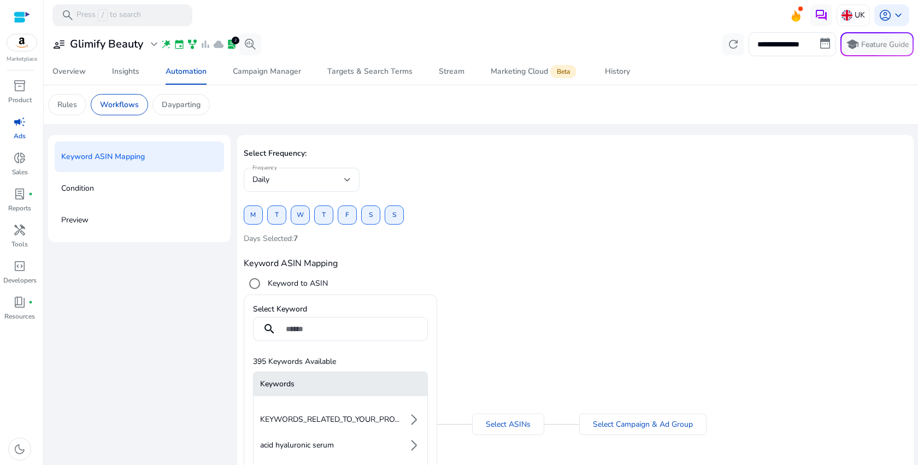
scroll to position [60, 0]
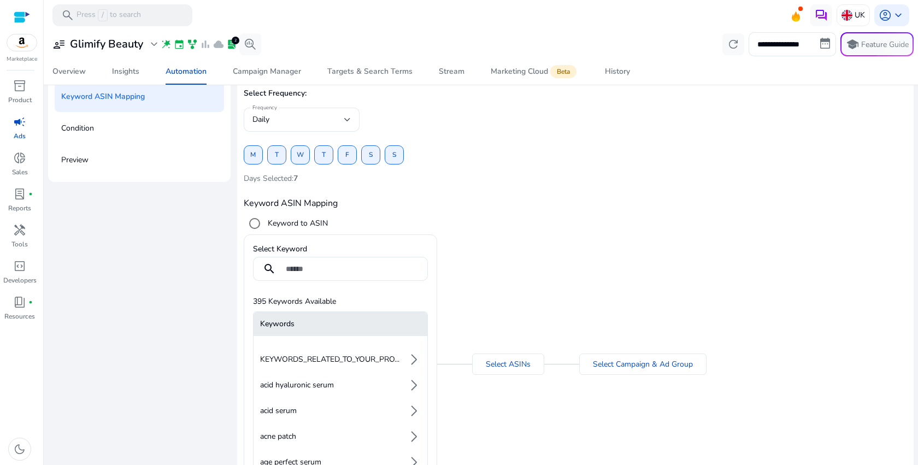
click at [338, 389] on li "acid hyaluronic serum arrow_forward_ios" at bounding box center [341, 385] width 174 height 22
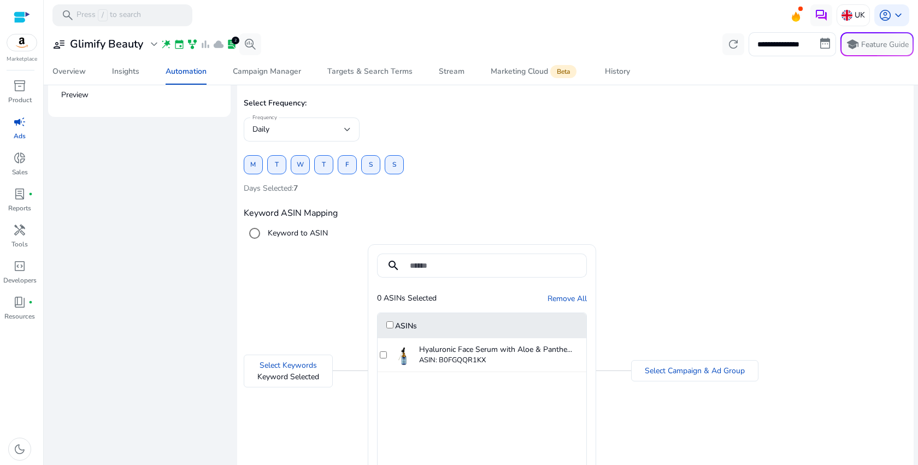
scroll to position [77, 0]
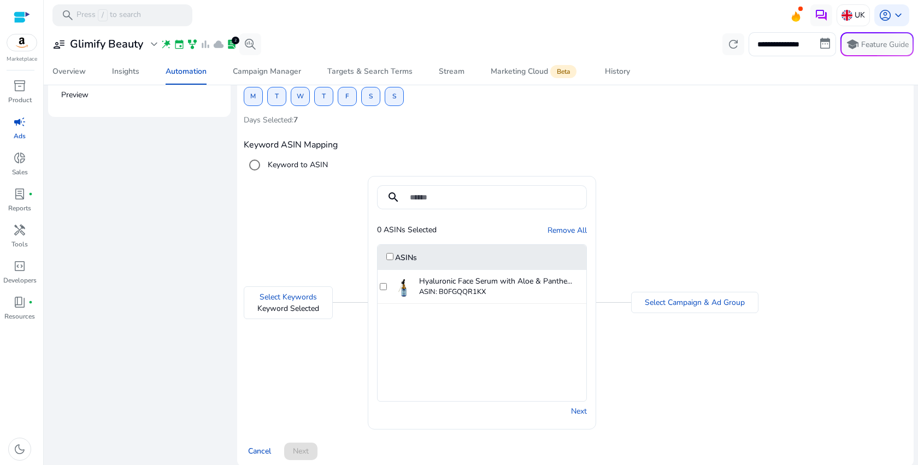
click at [428, 287] on div "ASIN: B0FGQQR1KX" at bounding box center [502, 292] width 167 height 11
click at [386, 289] on div "Hyaluronic Face Serum with Aloe & Panthe... ASIN: B0FGQQR1KX" at bounding box center [482, 287] width 209 height 34
click at [645, 307] on link "Select Campaign & Ad Group" at bounding box center [695, 302] width 100 height 11
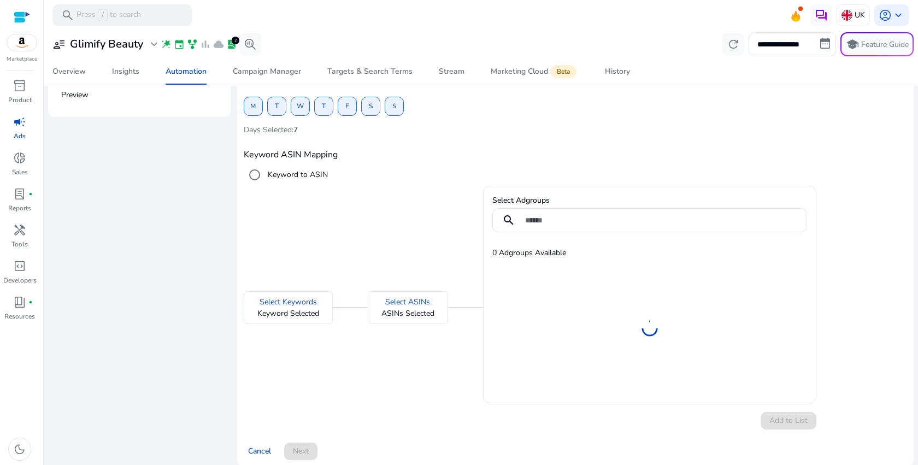
scroll to position [107, 0]
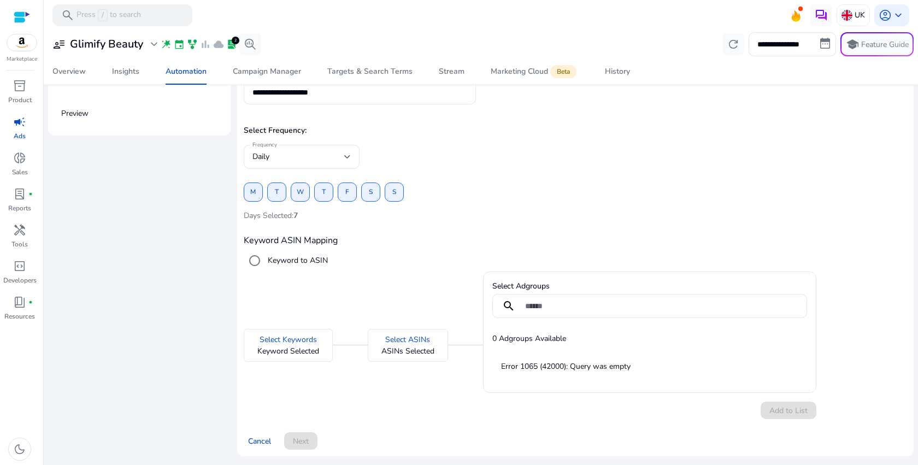
click at [568, 366] on p "Error 1065 (42000): Query was empty" at bounding box center [649, 366] width 297 height 11
click at [408, 347] on p "ASINs Selected" at bounding box center [408, 350] width 53 height 11
click at [778, 408] on div "Add to List" at bounding box center [649, 410] width 333 height 17
click at [274, 260] on label "Keyword to ASIN" at bounding box center [297, 260] width 62 height 11
click at [293, 338] on link "Select Keywords" at bounding box center [288, 339] width 57 height 11
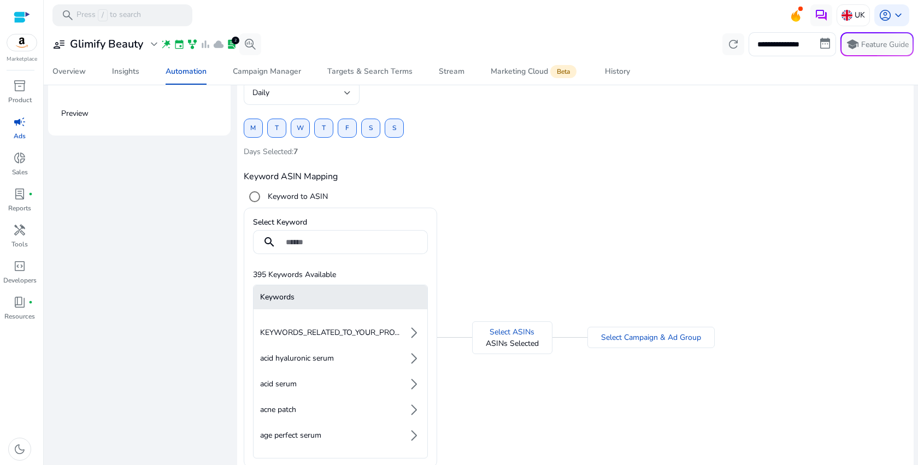
scroll to position [84, 0]
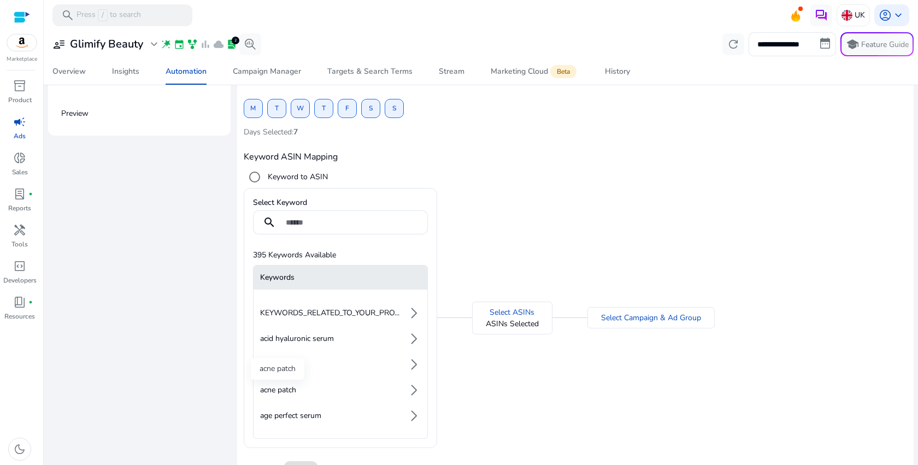
click at [292, 387] on span "acne patch" at bounding box center [278, 390] width 36 height 11
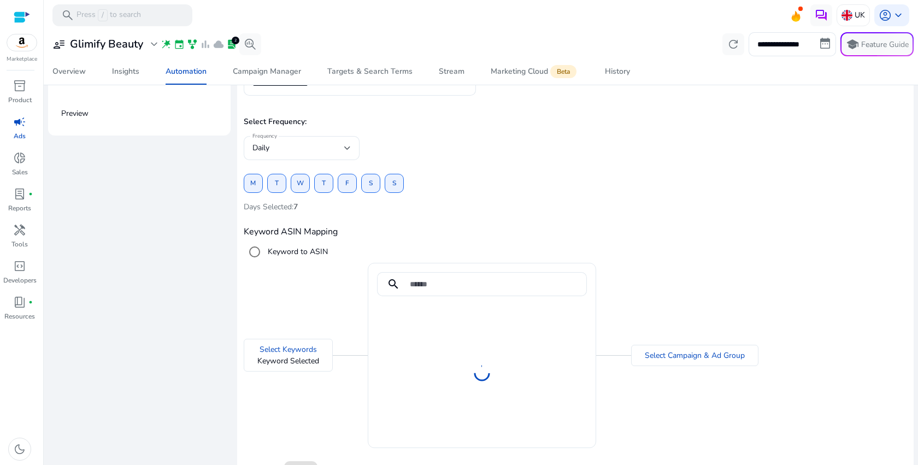
scroll to position [77, 0]
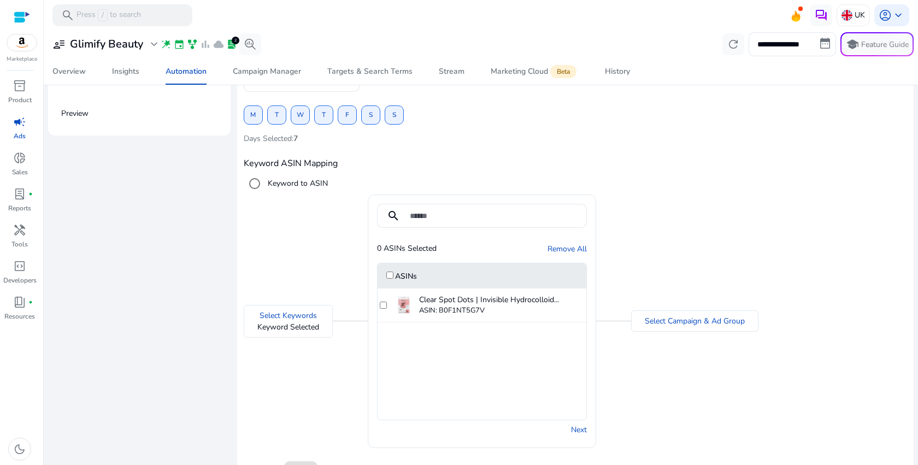
click at [382, 298] on div "Clear Spot Dots | Invisible Hydrocolloid... ASIN: B0F1NT5G7V" at bounding box center [482, 306] width 209 height 34
click at [651, 350] on div "Select Keywords Keyword Selected search 1 ASINs Selected Remove All ASINs Clear…" at bounding box center [576, 322] width 664 height 254
click at [581, 425] on link "Next" at bounding box center [579, 429] width 16 height 11
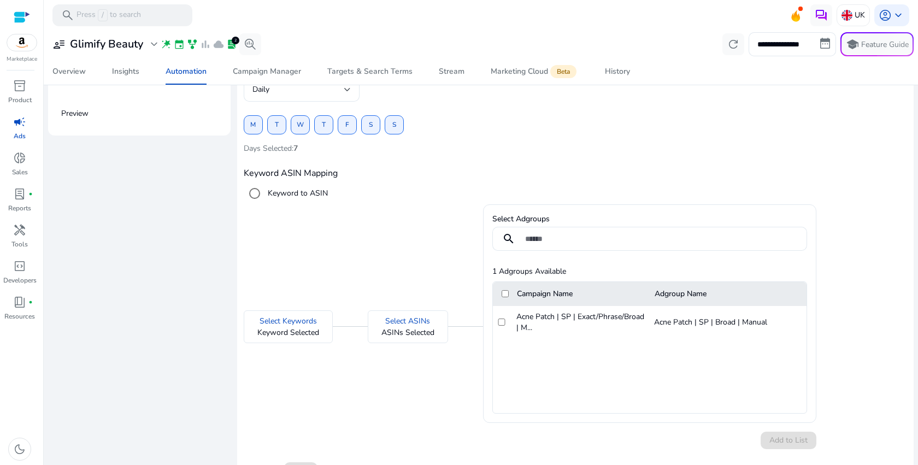
scroll to position [68, 0]
click at [612, 322] on div "Acne Patch | SP | Exact/Phrase/Broad | M..." at bounding box center [582, 321] width 131 height 22
click at [790, 439] on span "Add to List" at bounding box center [789, 438] width 38 height 11
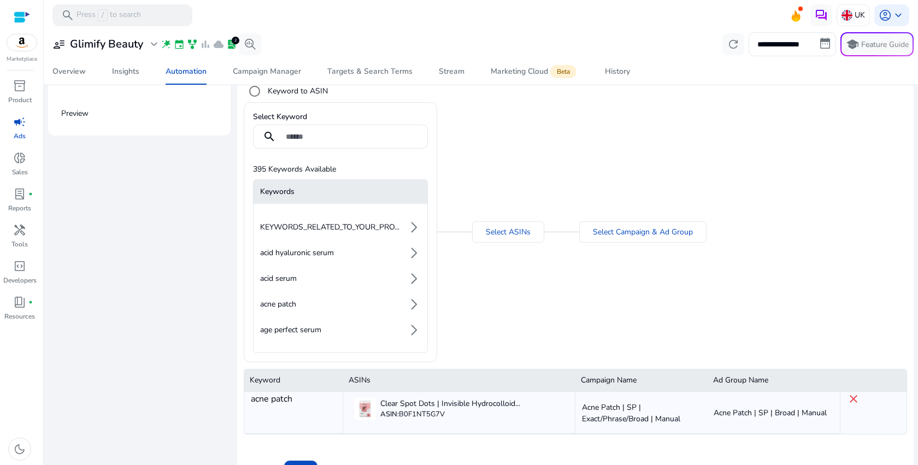
scroll to position [135, 0]
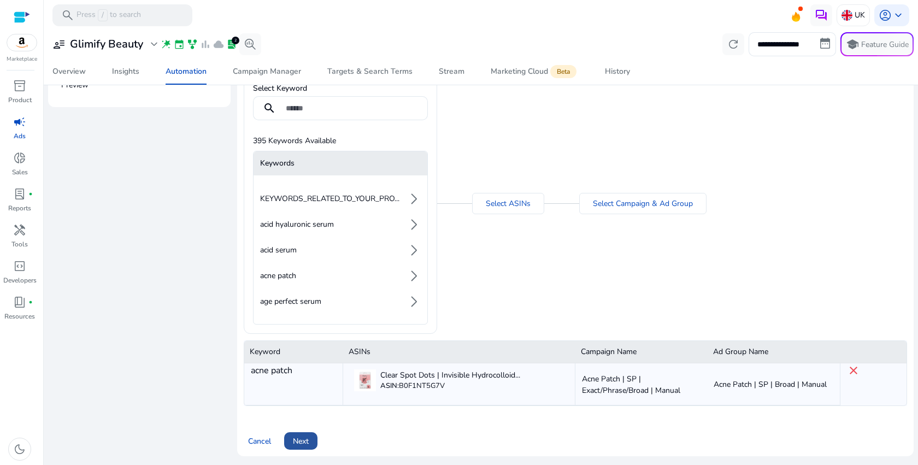
click at [293, 436] on span "Next" at bounding box center [301, 441] width 16 height 11
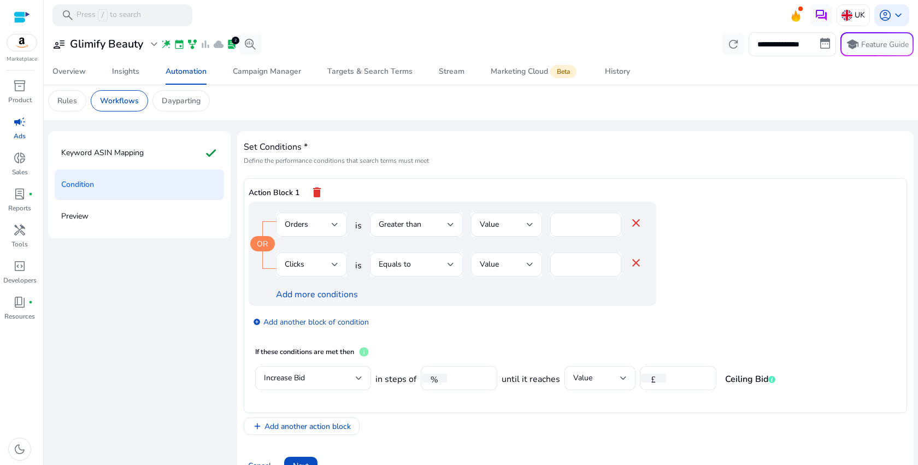
scroll to position [29, 0]
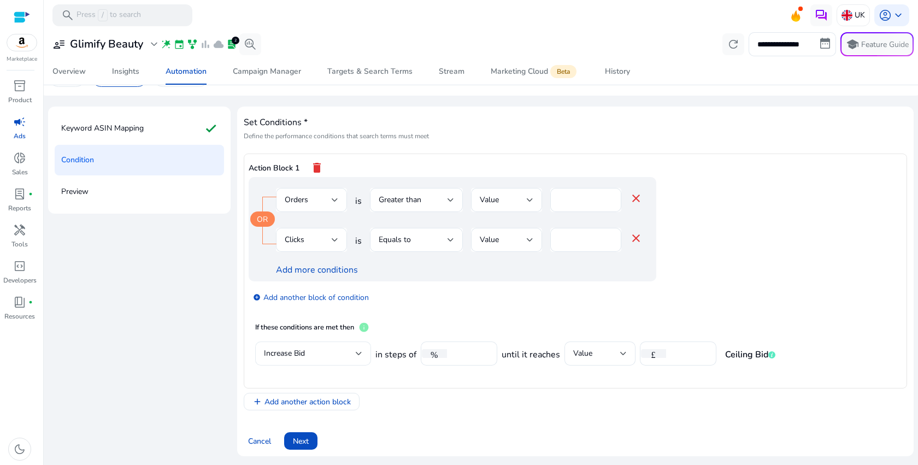
click at [348, 365] on div "Increase Bid" at bounding box center [313, 354] width 98 height 24
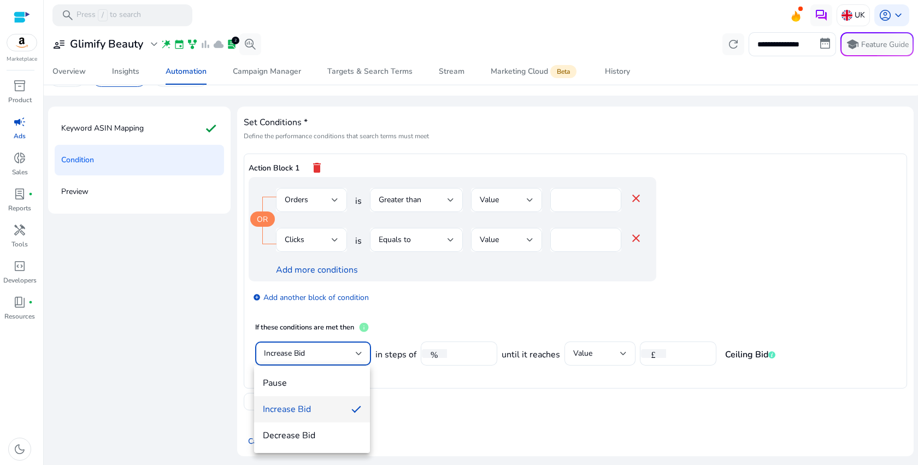
click at [352, 354] on div at bounding box center [459, 232] width 918 height 465
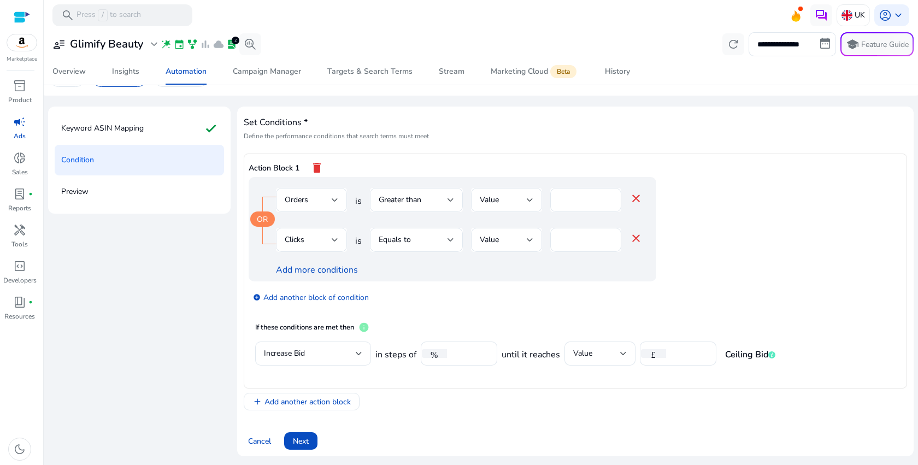
scroll to position [24, 0]
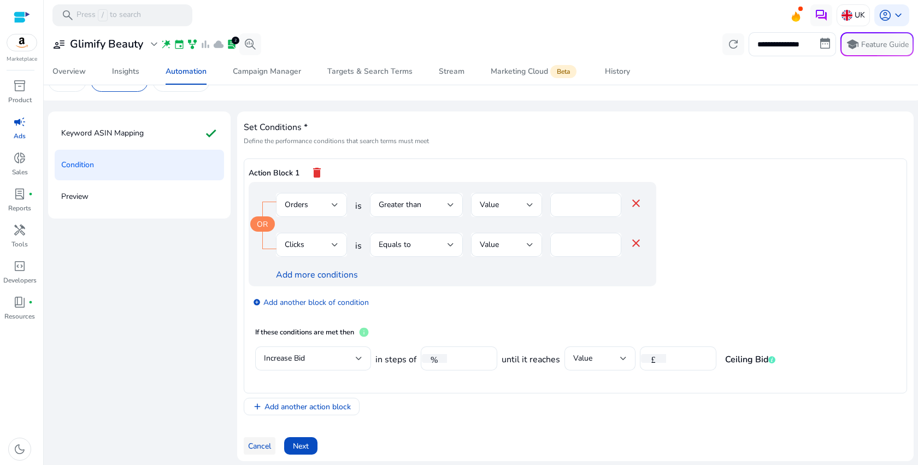
click at [260, 445] on span "Cancel" at bounding box center [259, 446] width 23 height 11
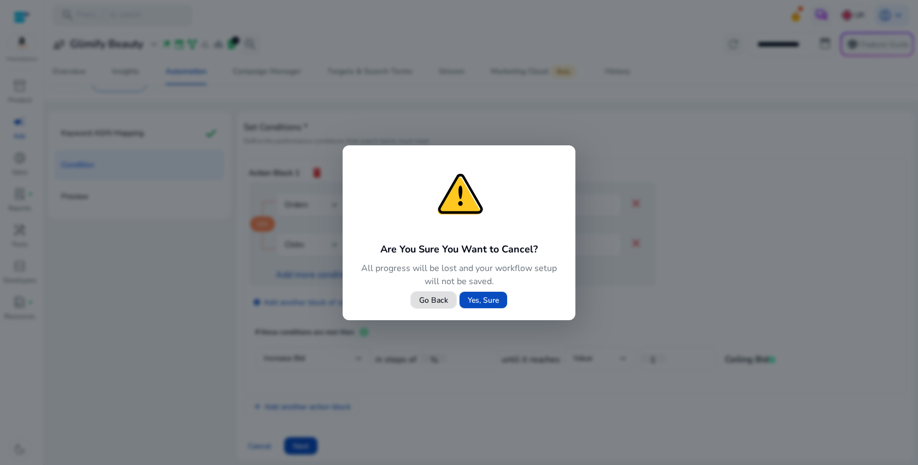
click at [473, 304] on span "Yes, Sure" at bounding box center [483, 300] width 31 height 11
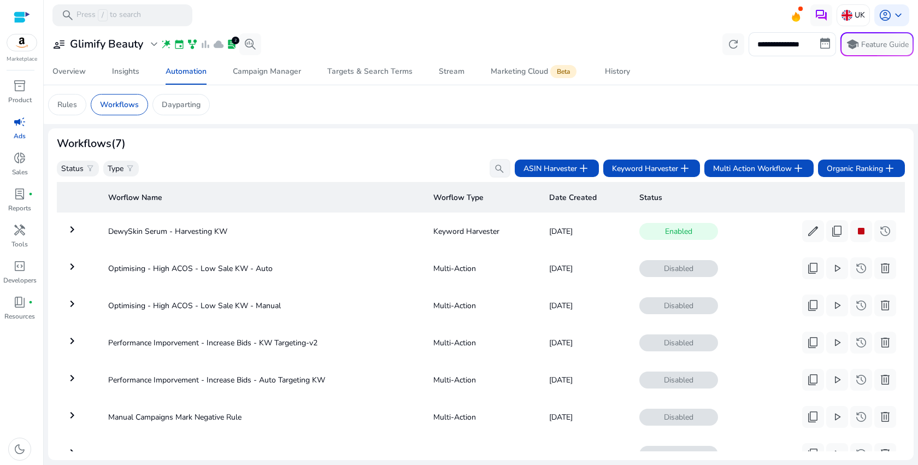
click at [124, 146] on h3 "Workflows (7)" at bounding box center [91, 143] width 69 height 13
click at [124, 145] on h3 "Workflows (7)" at bounding box center [91, 143] width 69 height 13
click at [95, 145] on h3 "Workflows (7)" at bounding box center [91, 143] width 69 height 13
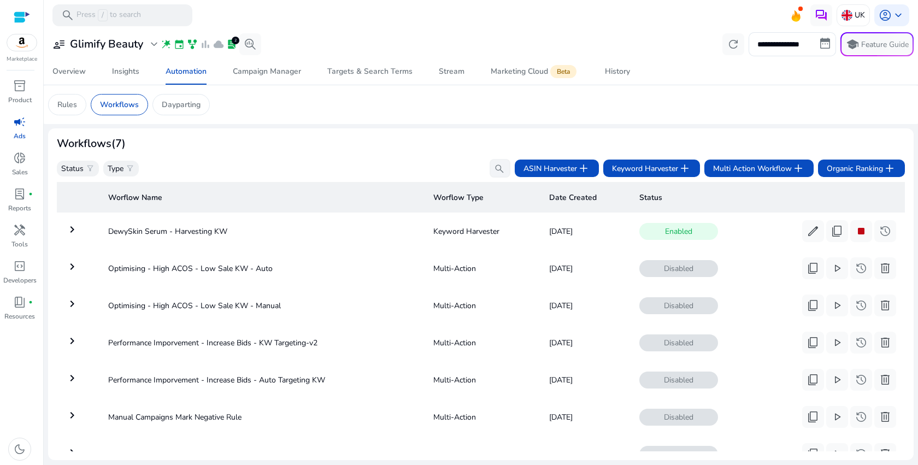
click at [93, 145] on h3 "Workflows (7)" at bounding box center [91, 143] width 69 height 13
click at [64, 145] on h3 "Workflows (7)" at bounding box center [91, 143] width 69 height 13
click at [185, 132] on mat-card "Workflows (7) Status filter_alt Type filter_alt search ASIN Harvester add Keywo…" at bounding box center [481, 294] width 866 height 332
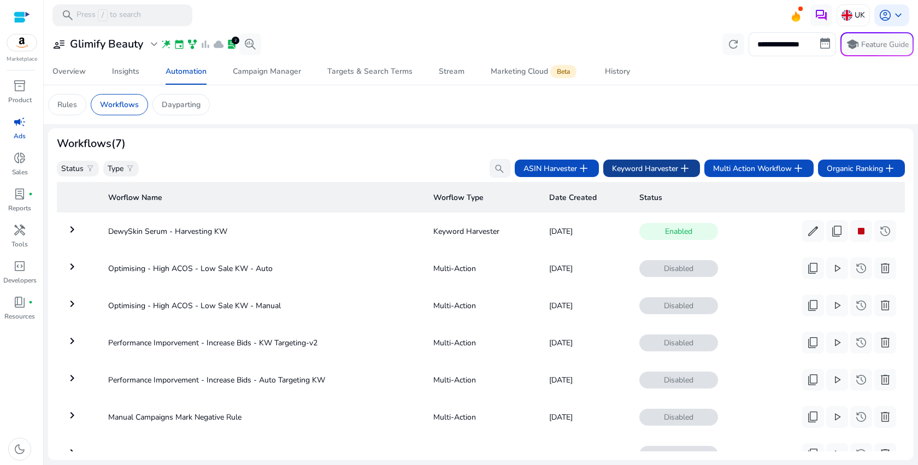
click at [663, 167] on span "Keyword Harvester add" at bounding box center [651, 168] width 79 height 13
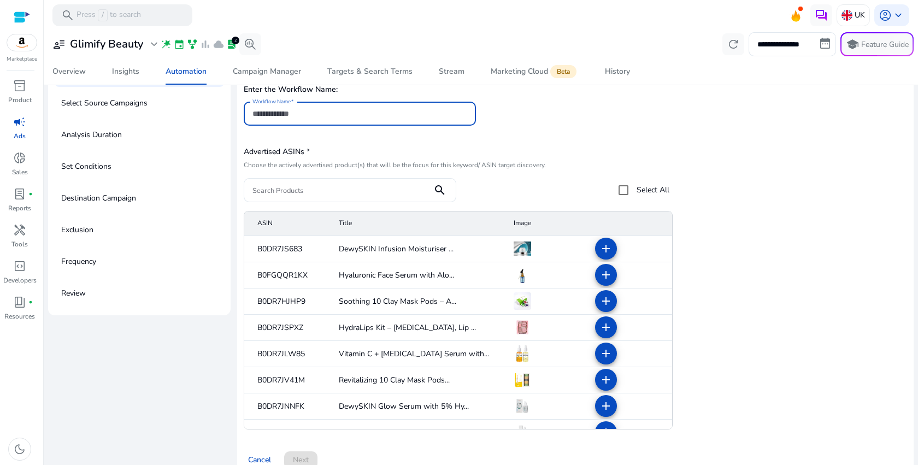
scroll to position [87, 0]
click at [678, 108] on div "Enter the Workflow Name: Workflow Name" at bounding box center [576, 108] width 664 height 56
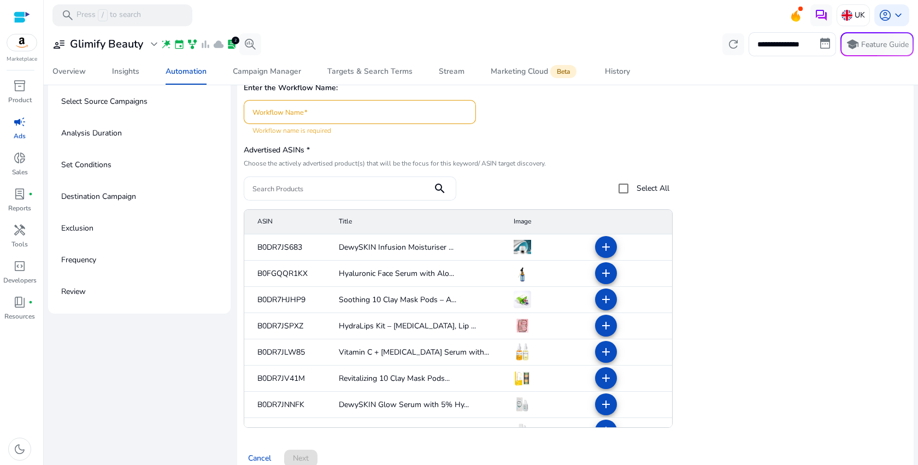
scroll to position [104, 0]
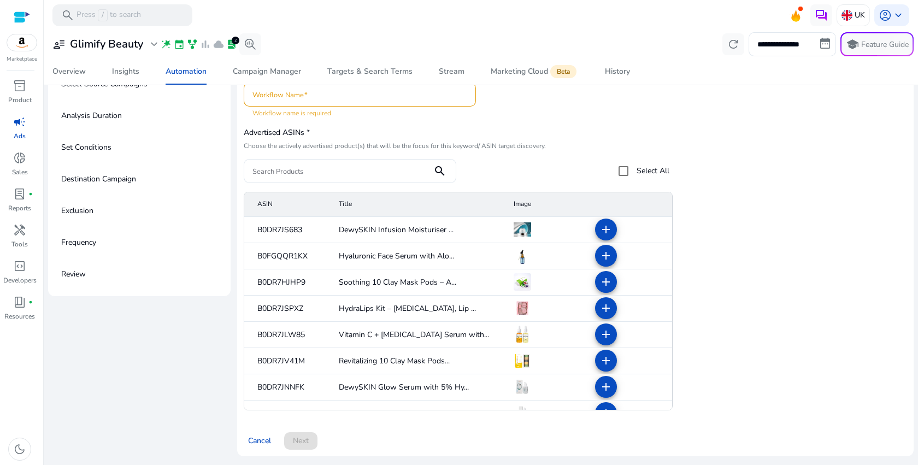
click at [524, 142] on p "Choose the actively advertised product(s) that will be the focus for this keywo…" at bounding box center [457, 146] width 426 height 9
click at [523, 142] on p "Choose the actively advertised product(s) that will be the focus for this keywo…" at bounding box center [457, 146] width 426 height 9
click at [497, 172] on form "Search Products search Select All" at bounding box center [457, 171] width 426 height 24
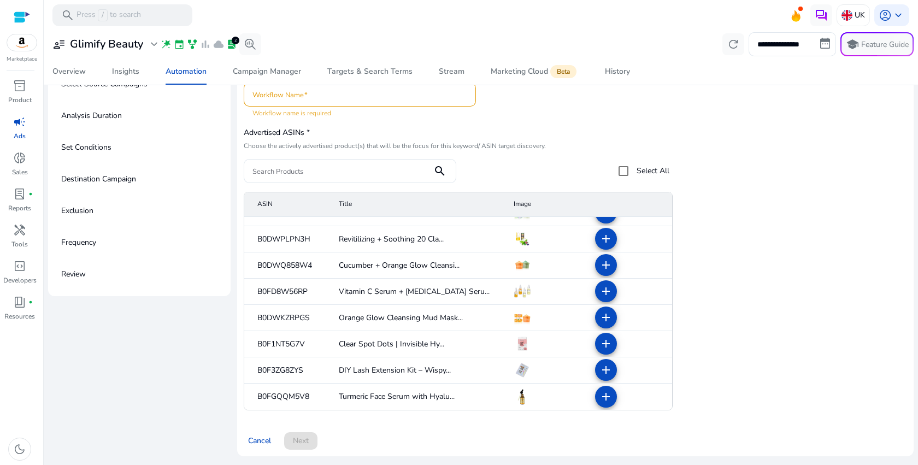
scroll to position [0, 0]
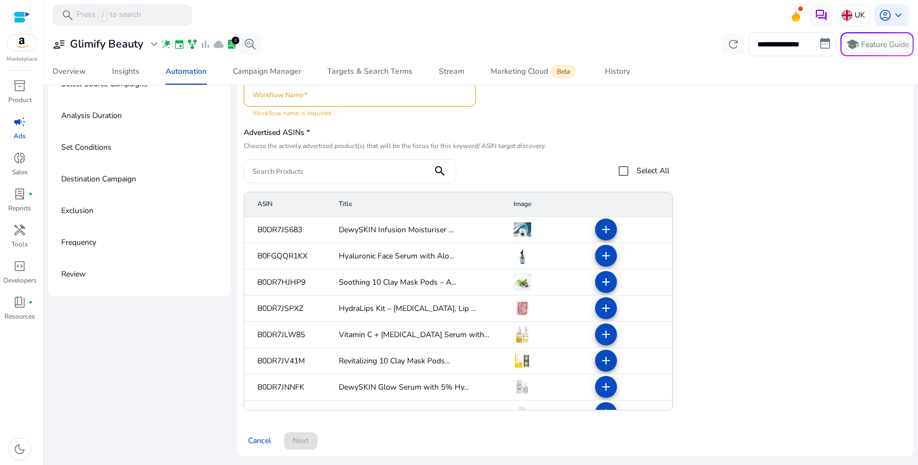
click at [637, 136] on h5 "Advertised ASINs *" at bounding box center [457, 132] width 426 height 9
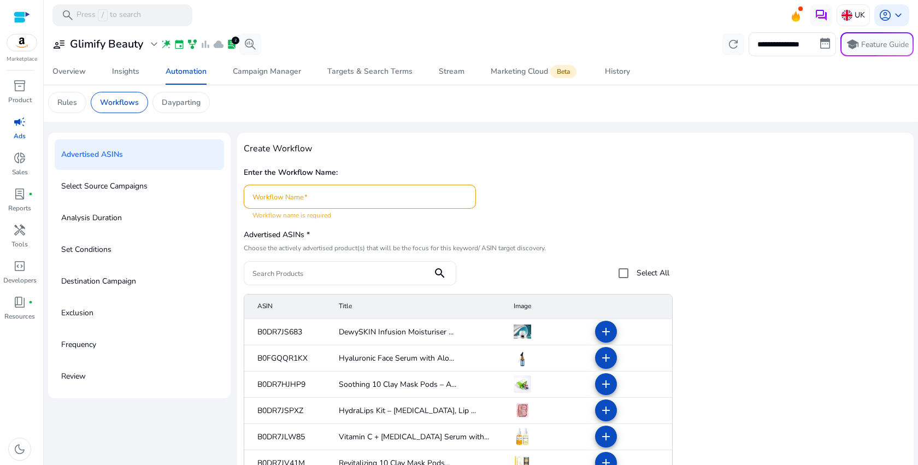
scroll to position [4, 0]
click at [115, 102] on p "Workflows" at bounding box center [119, 100] width 39 height 11
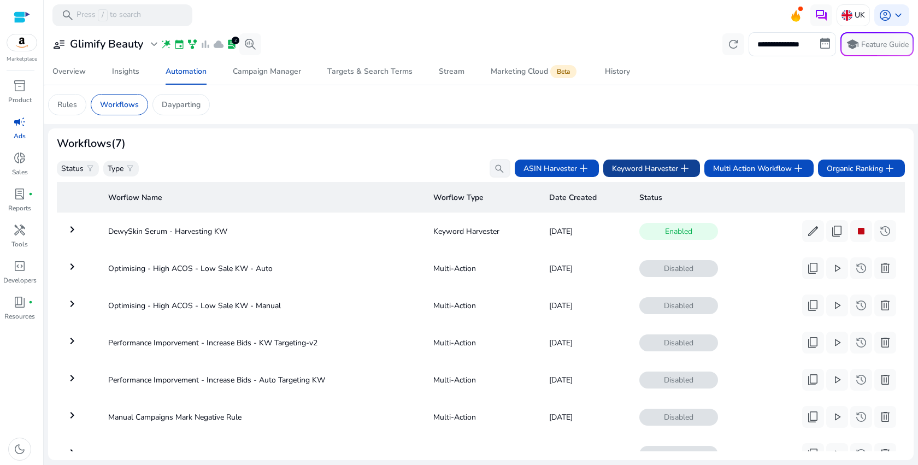
click at [659, 169] on span "Keyword Harvester add" at bounding box center [651, 168] width 79 height 13
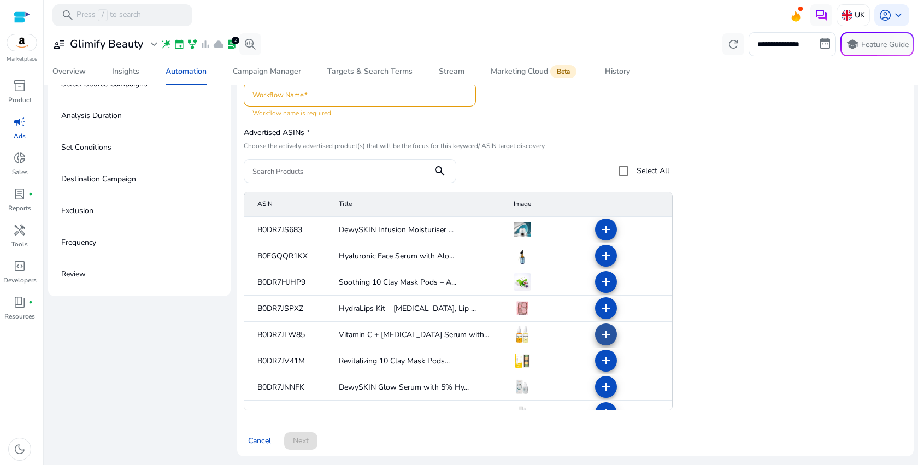
click at [601, 336] on mat-icon "add" at bounding box center [606, 334] width 13 height 13
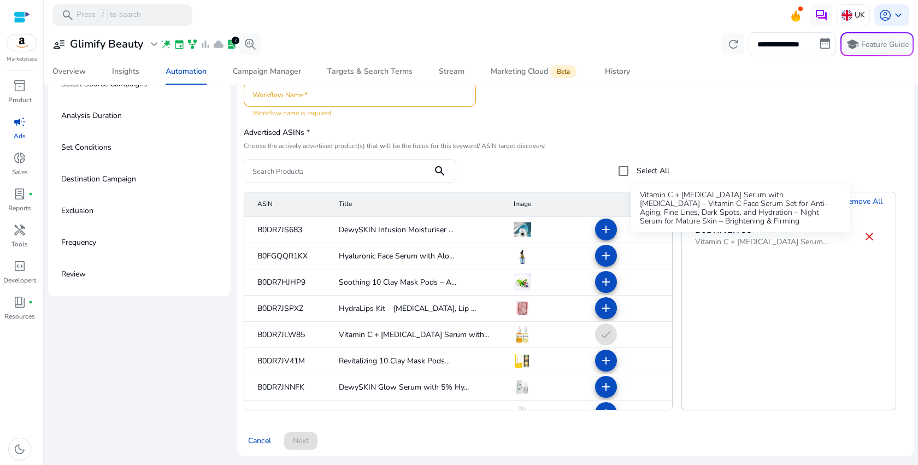
click at [752, 238] on div "Vitamin C + Retinol Serum..." at bounding box center [761, 242] width 133 height 11
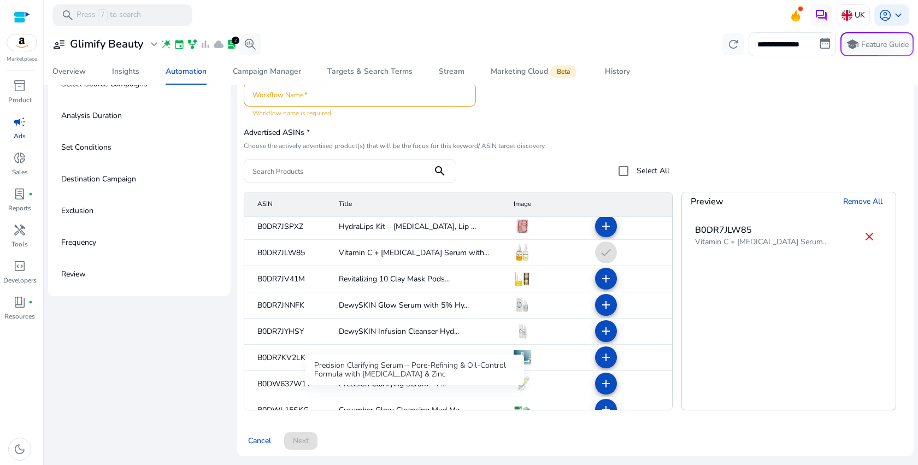
scroll to position [89, 0]
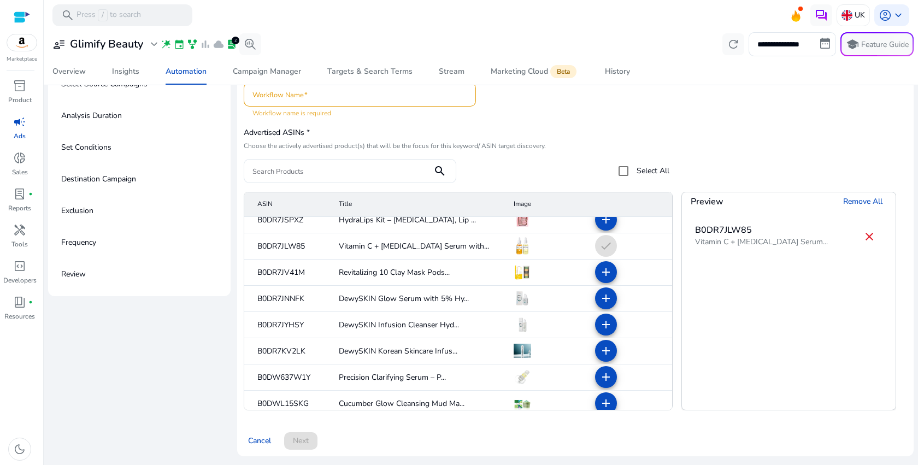
click at [332, 91] on input "Workflow Name" at bounding box center [360, 95] width 215 height 12
type input "****"
click at [670, 109] on div "Enter the Workflow Name: Workflow Name ****" at bounding box center [576, 90] width 664 height 56
click at [369, 419] on div "Create Workflow Enter the Workflow Name: Workflow Name **** Advertised ASINs * …" at bounding box center [576, 243] width 664 height 413
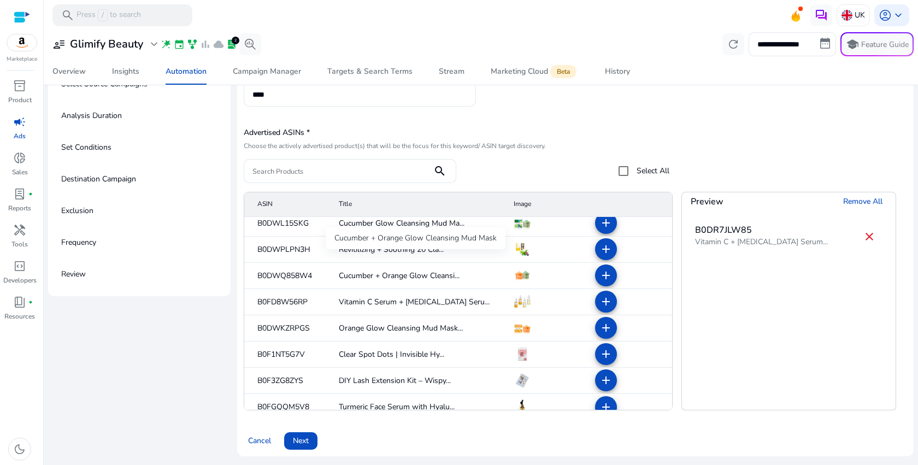
scroll to position [279, 0]
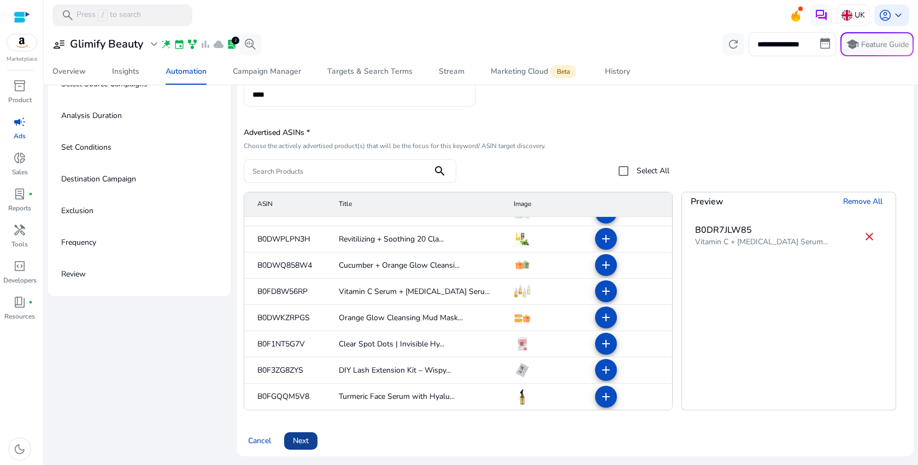
click at [316, 434] on span at bounding box center [300, 441] width 33 height 26
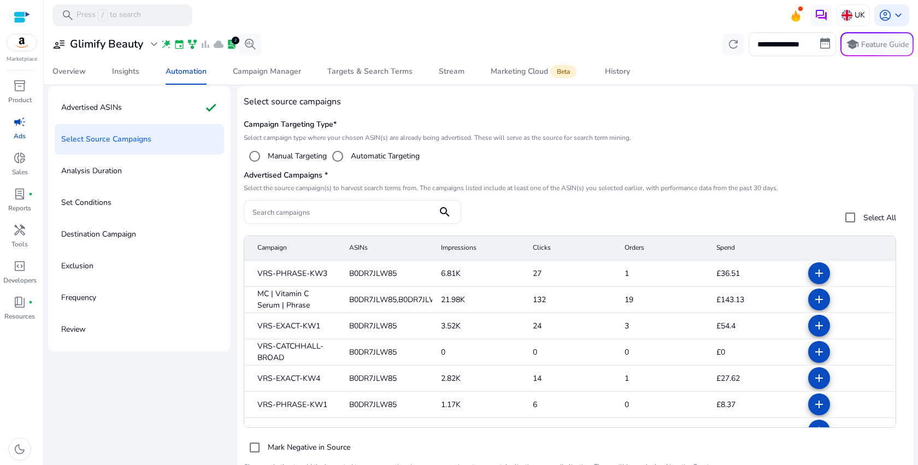
scroll to position [24, 0]
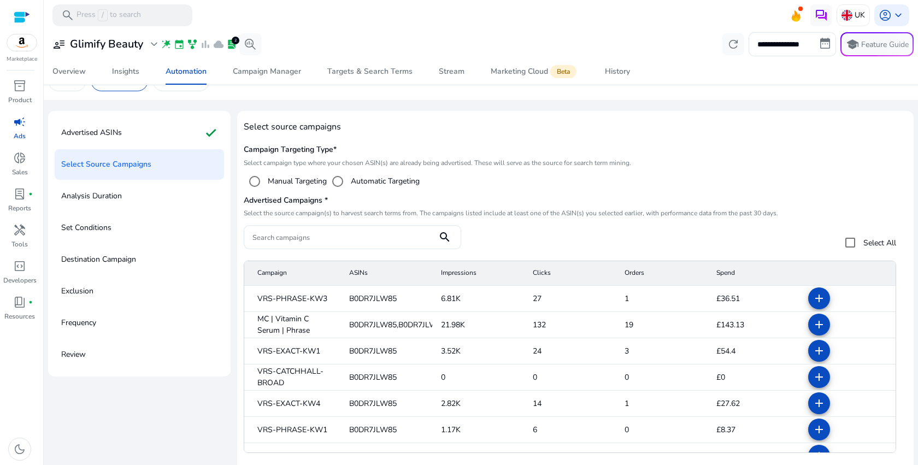
click at [290, 190] on div "Manual Targeting" at bounding box center [285, 182] width 83 height 22
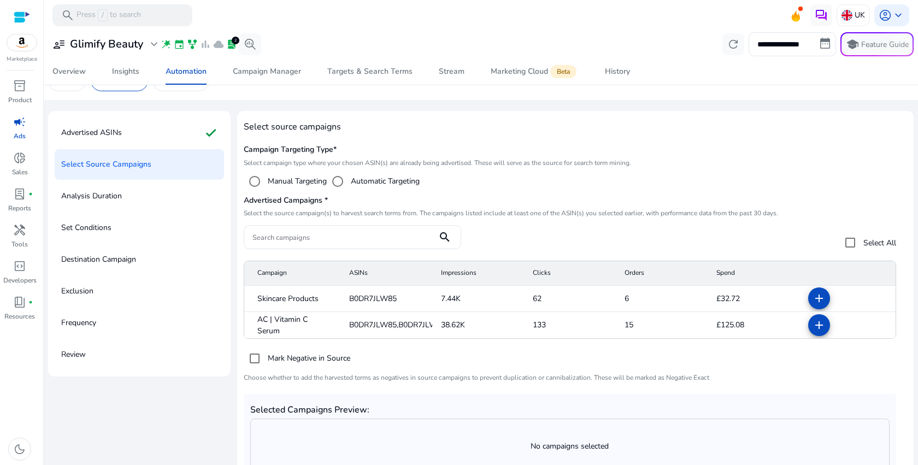
click at [307, 174] on div "Manual Targeting" at bounding box center [285, 182] width 83 height 22
click at [297, 185] on label "Manual Targeting" at bounding box center [296, 180] width 61 height 11
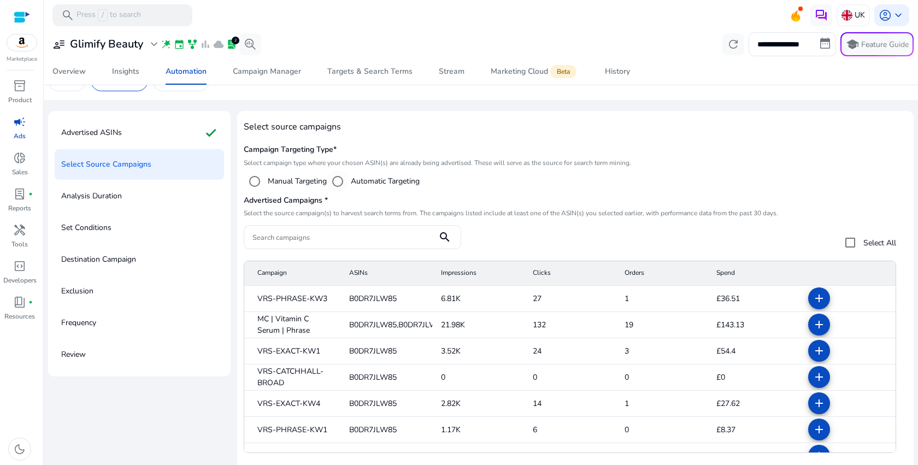
click at [357, 179] on label "Automatic Targeting" at bounding box center [384, 180] width 71 height 11
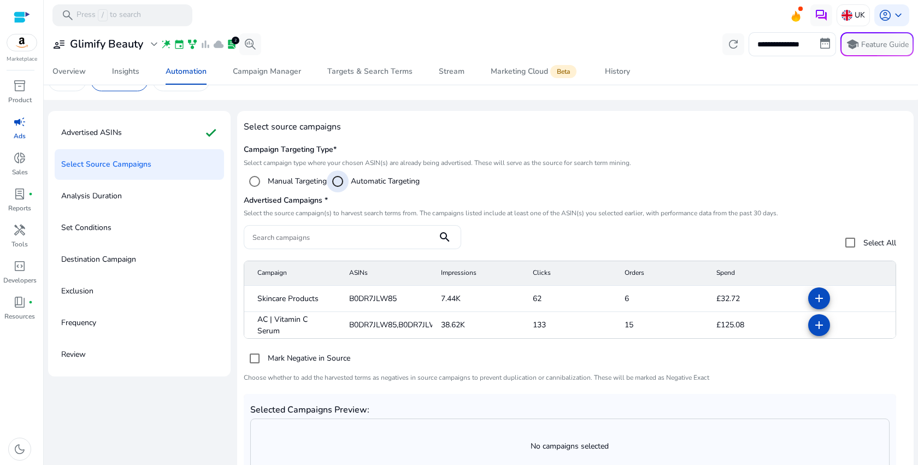
scroll to position [98, 0]
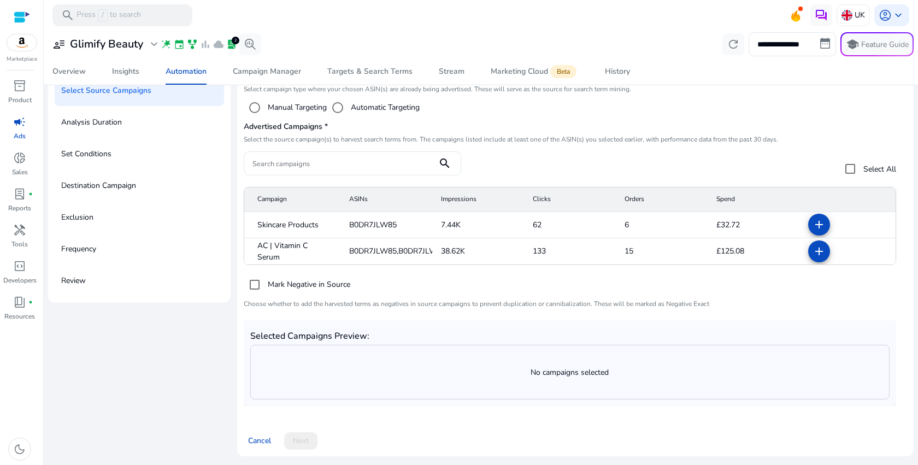
click at [435, 372] on p "No campaigns selected" at bounding box center [570, 372] width 638 height 11
click at [581, 137] on p "Select the source campaign(s) to harvest search terms from. The campaigns liste…" at bounding box center [576, 139] width 664 height 9
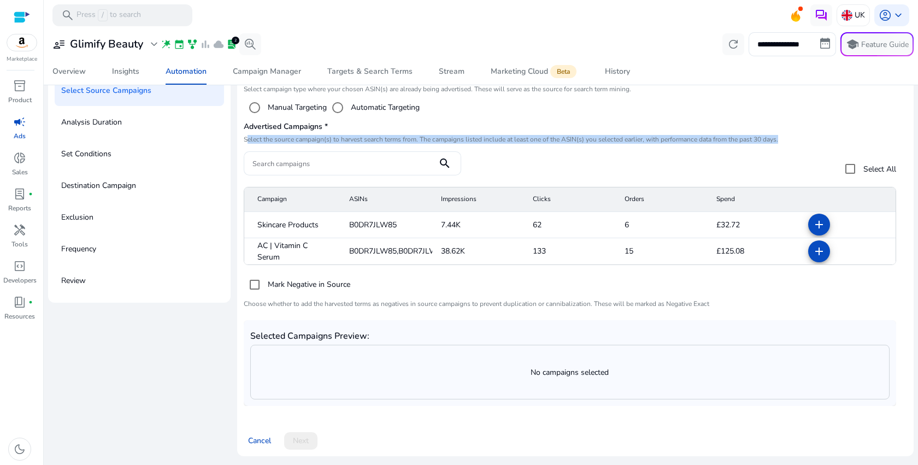
click at [581, 137] on p "Select the source campaign(s) to harvest search terms from. The campaigns liste…" at bounding box center [576, 139] width 664 height 9
click at [579, 139] on p "Select the source campaign(s) to harvest search terms from. The campaigns liste…" at bounding box center [576, 139] width 664 height 9
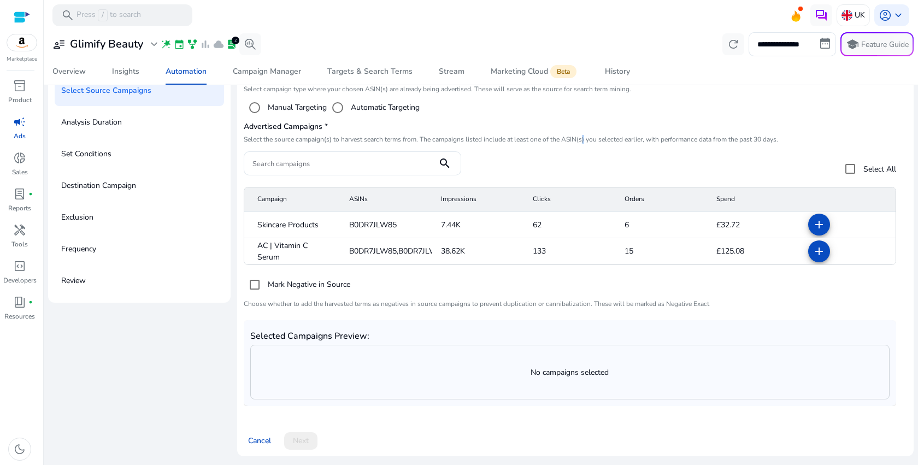
click at [579, 139] on p "Select the source campaign(s) to harvest search terms from. The campaigns liste…" at bounding box center [576, 139] width 664 height 9
click at [541, 140] on p "Select the source campaign(s) to harvest search terms from. The campaigns liste…" at bounding box center [576, 139] width 664 height 9
click at [515, 140] on p "Select the source campaign(s) to harvest search terms from. The campaigns liste…" at bounding box center [576, 139] width 664 height 9
